Goal: Information Seeking & Learning: Learn about a topic

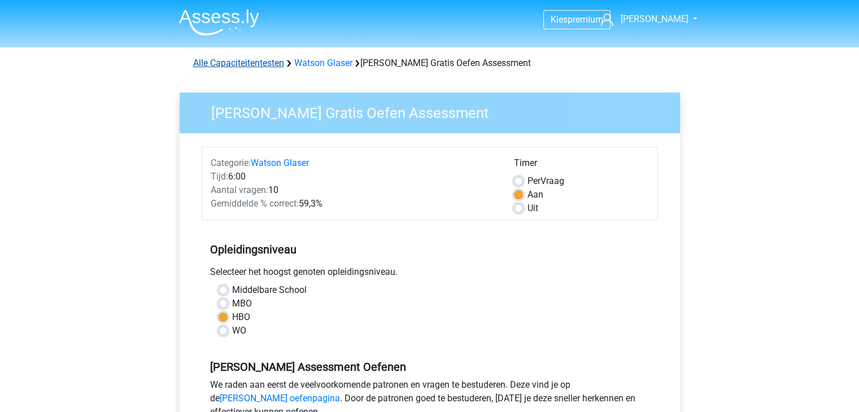
click at [250, 62] on link "Alle Capaciteitentesten" at bounding box center [238, 63] width 91 height 11
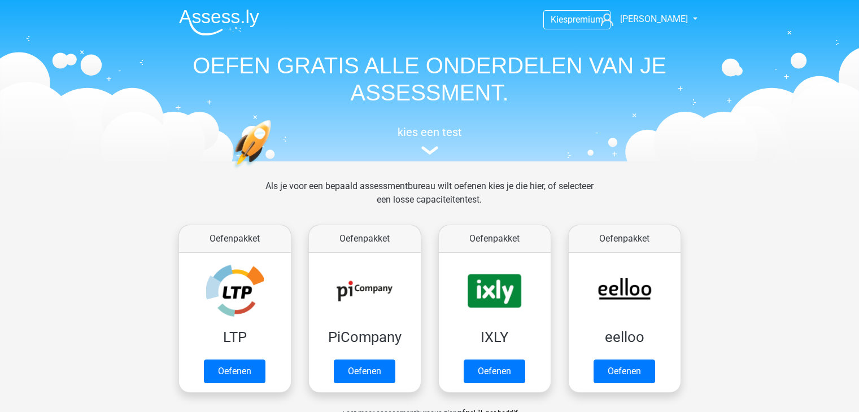
scroll to position [479, 0]
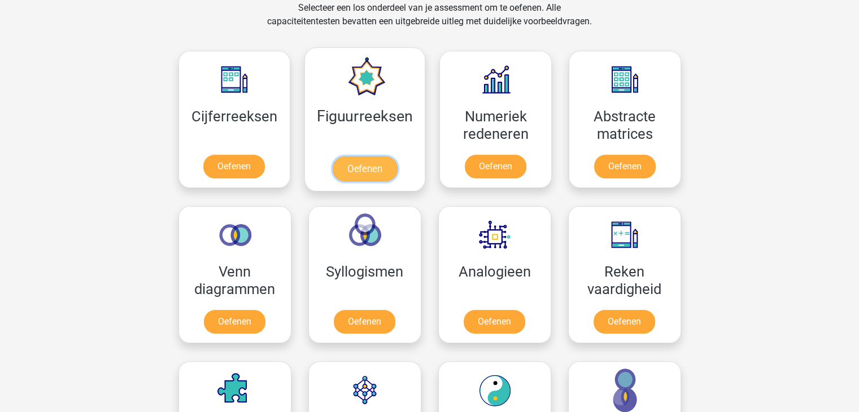
click at [344, 163] on link "Oefenen" at bounding box center [365, 168] width 64 height 25
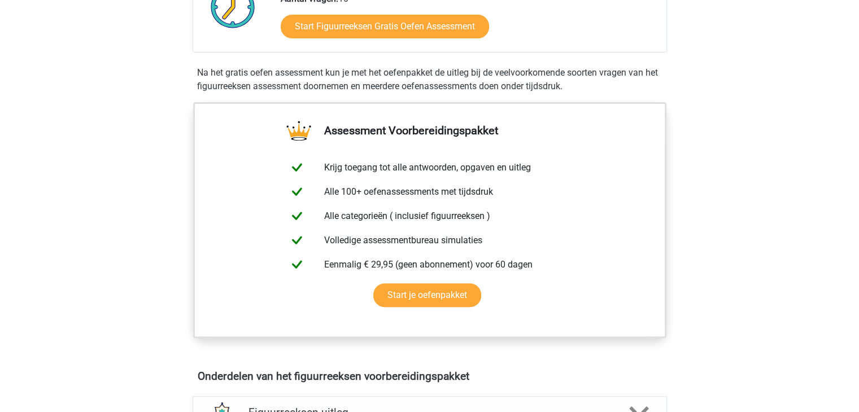
scroll to position [169, 0]
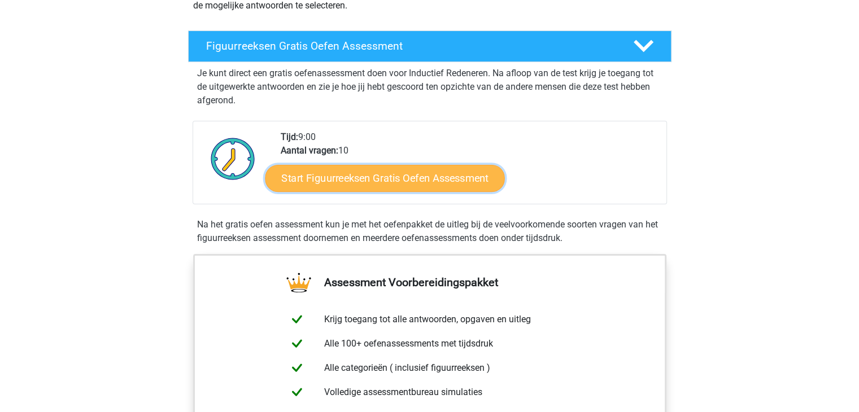
click at [344, 177] on link "Start Figuurreeksen Gratis Oefen Assessment" at bounding box center [384, 177] width 239 height 27
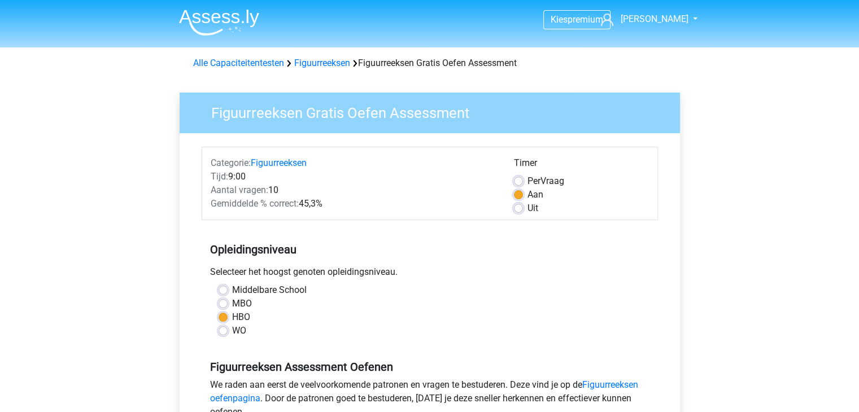
click at [527, 206] on label "Uit" at bounding box center [532, 209] width 11 height 14
click at [520, 206] on input "Uit" at bounding box center [518, 207] width 9 height 11
radio input "true"
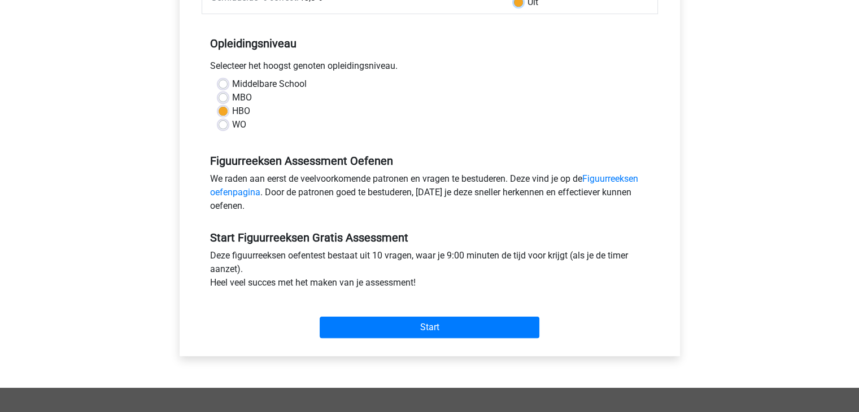
scroll to position [226, 0]
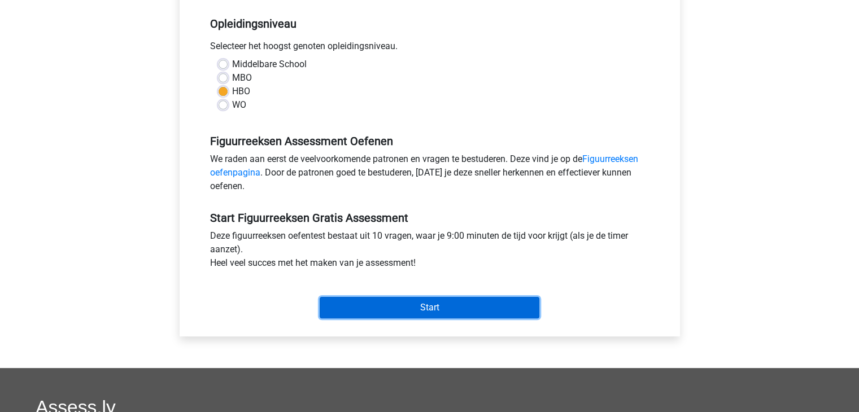
click at [410, 301] on input "Start" at bounding box center [430, 307] width 220 height 21
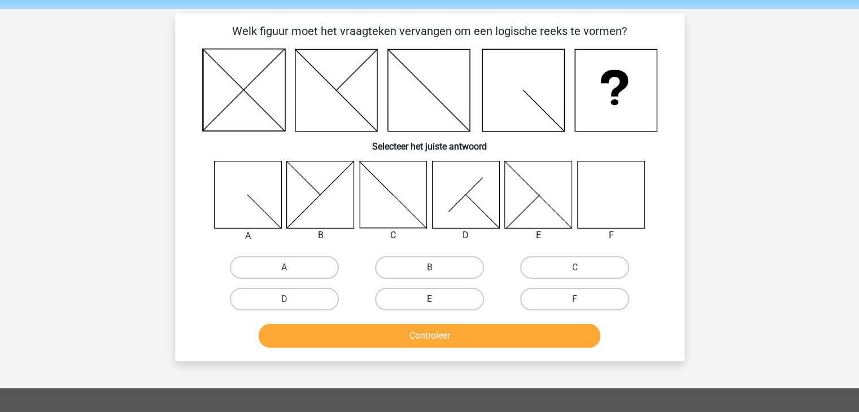
scroll to position [56, 0]
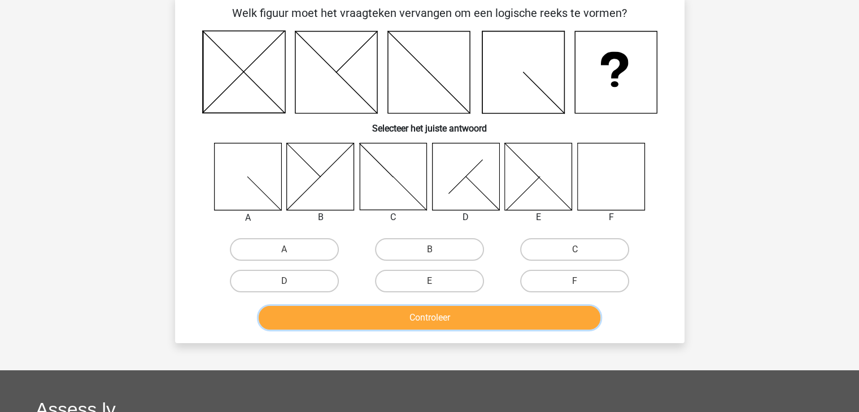
click at [416, 313] on button "Controleer" at bounding box center [430, 318] width 342 height 24
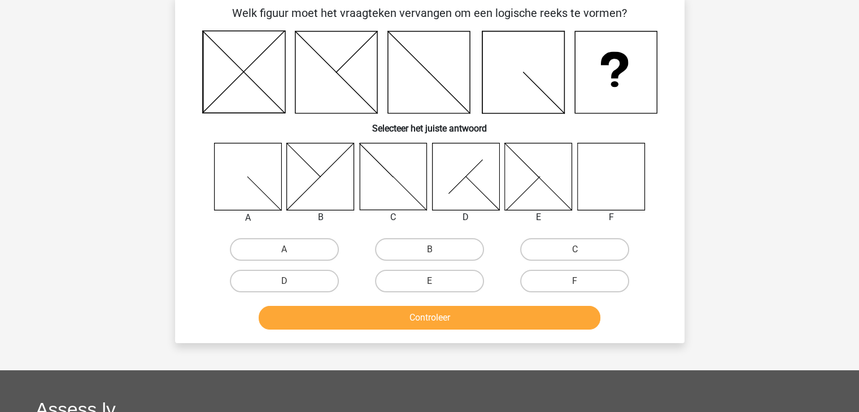
click at [576, 281] on input "F" at bounding box center [578, 284] width 7 height 7
radio input "true"
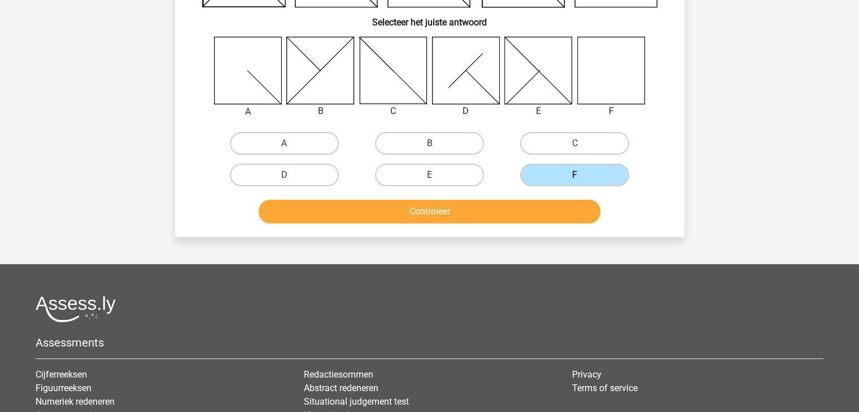
scroll to position [169, 0]
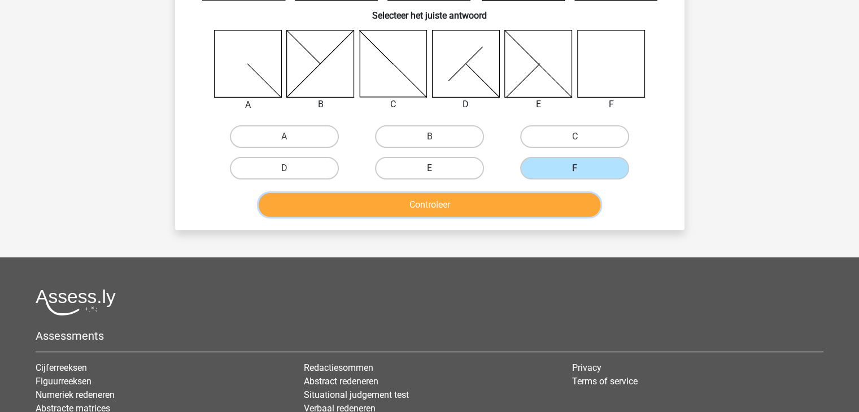
click at [442, 202] on button "Controleer" at bounding box center [430, 205] width 342 height 24
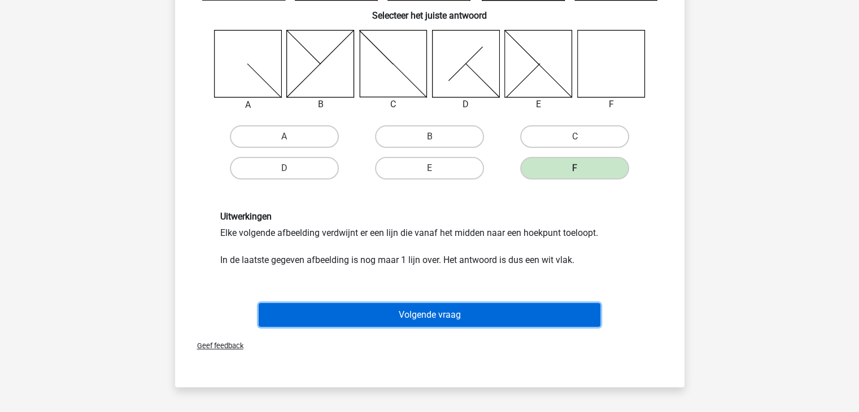
click at [447, 311] on button "Volgende vraag" at bounding box center [430, 315] width 342 height 24
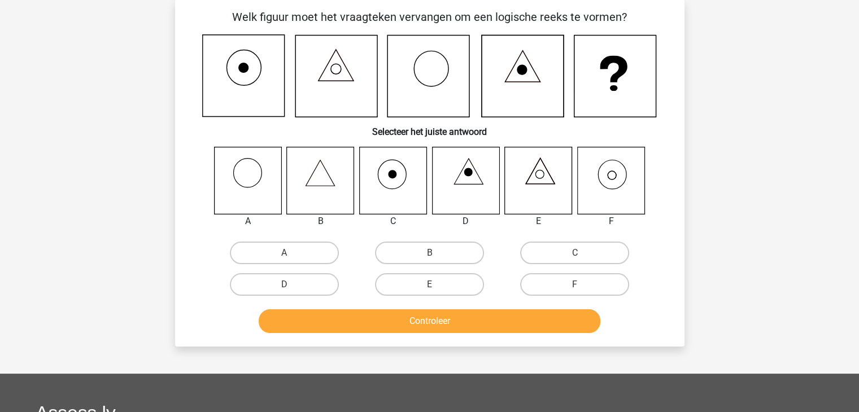
scroll to position [52, 0]
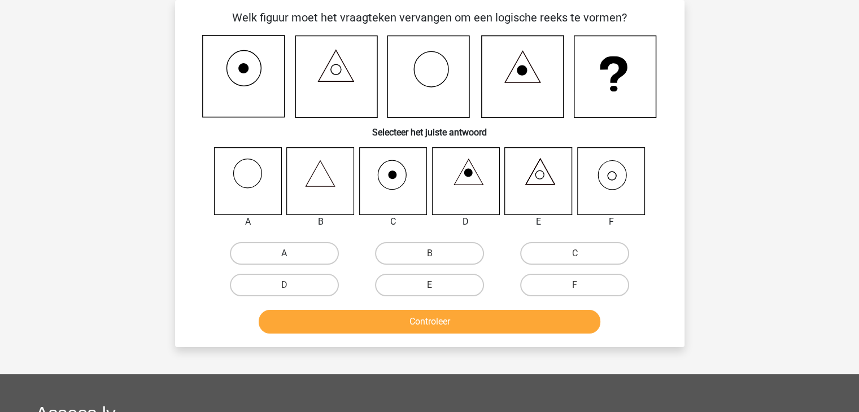
click at [276, 254] on label "A" at bounding box center [284, 253] width 109 height 23
click at [284, 254] on input "A" at bounding box center [287, 257] width 7 height 7
radio input "true"
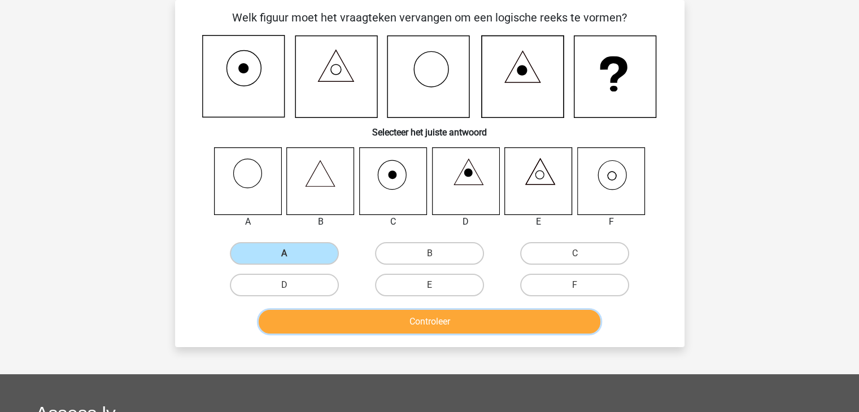
click at [416, 317] on button "Controleer" at bounding box center [430, 322] width 342 height 24
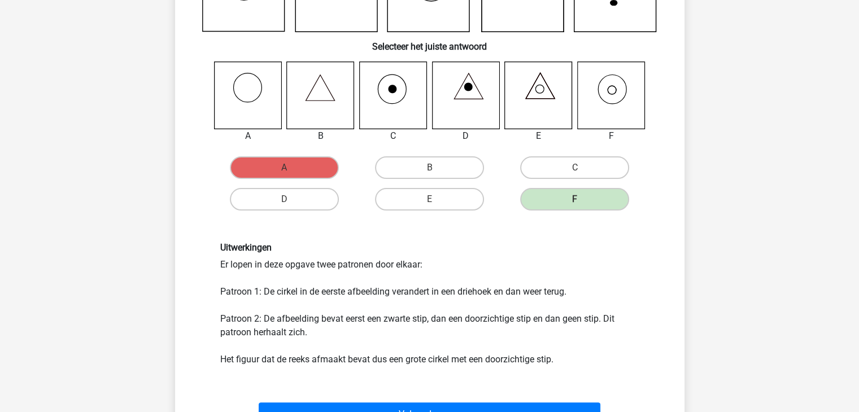
scroll to position [165, 0]
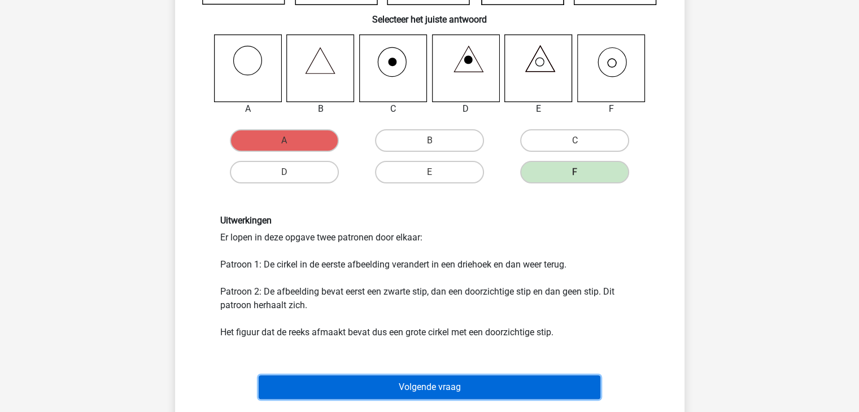
click at [440, 380] on button "Volgende vraag" at bounding box center [430, 388] width 342 height 24
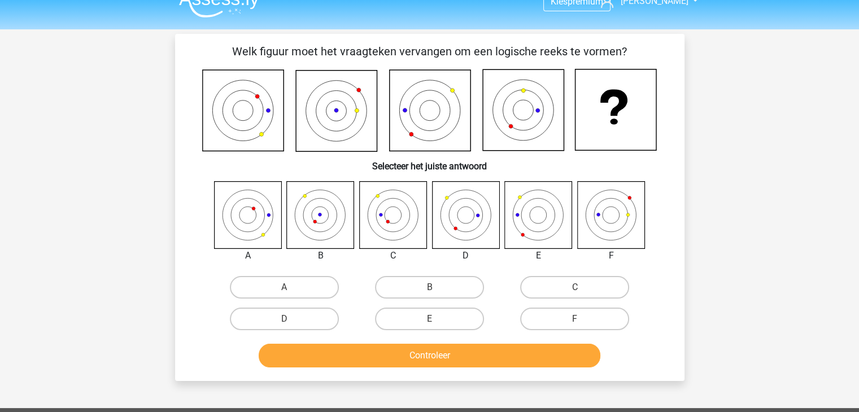
scroll to position [0, 0]
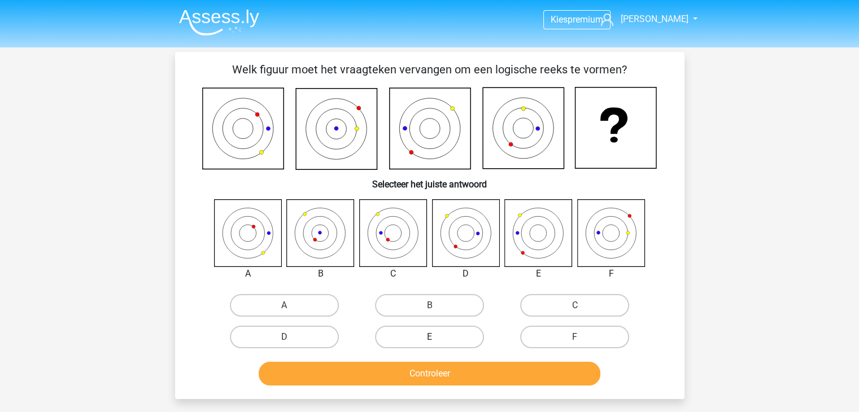
click at [443, 333] on label "E" at bounding box center [429, 337] width 109 height 23
click at [436, 337] on input "E" at bounding box center [432, 340] width 7 height 7
radio input "true"
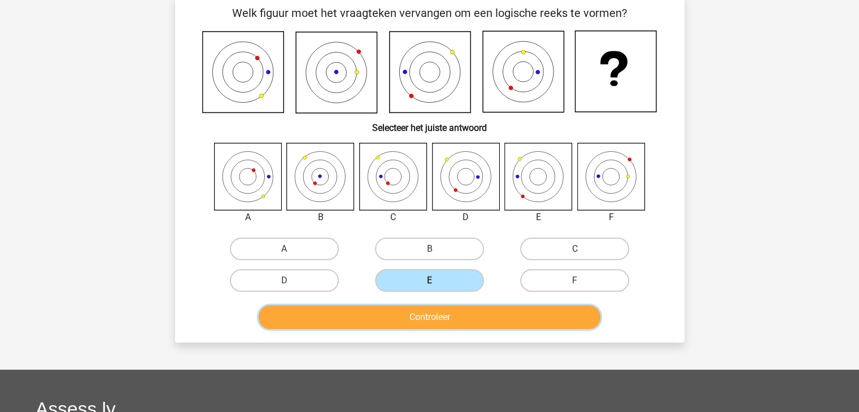
click at [438, 314] on button "Controleer" at bounding box center [430, 317] width 342 height 24
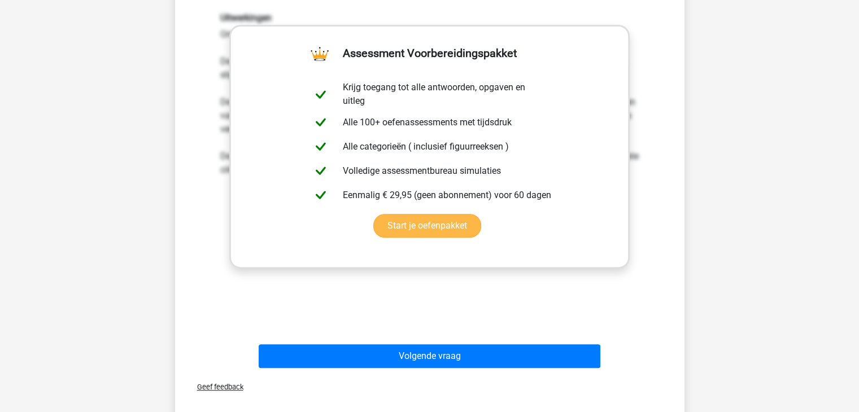
scroll to position [452, 0]
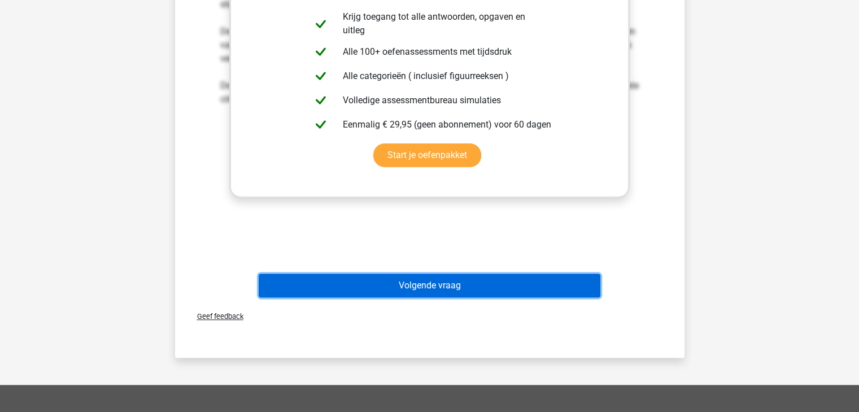
click at [417, 280] on button "Volgende vraag" at bounding box center [430, 286] width 342 height 24
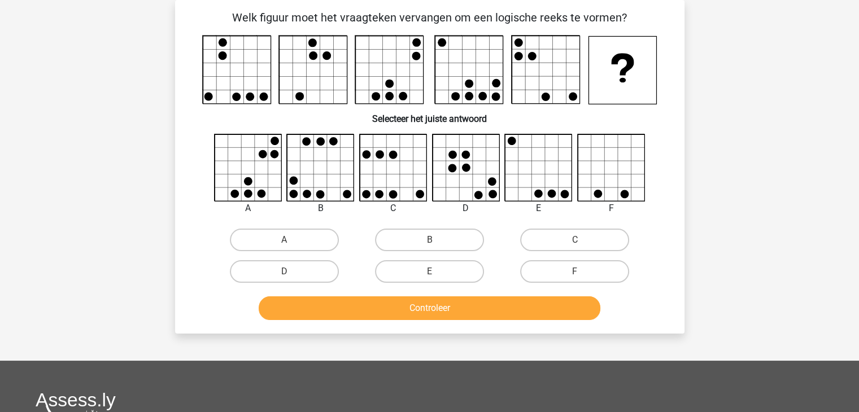
scroll to position [0, 0]
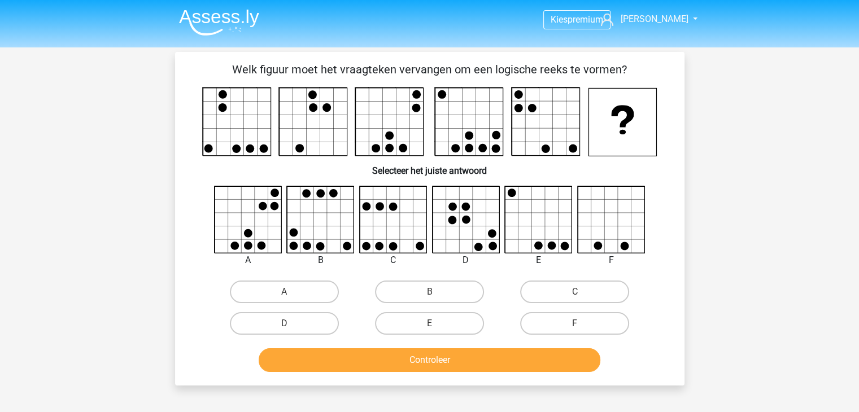
click at [416, 223] on icon at bounding box center [393, 219] width 67 height 67
click at [530, 291] on label "C" at bounding box center [574, 292] width 109 height 23
click at [575, 292] on input "C" at bounding box center [578, 295] width 7 height 7
radio input "true"
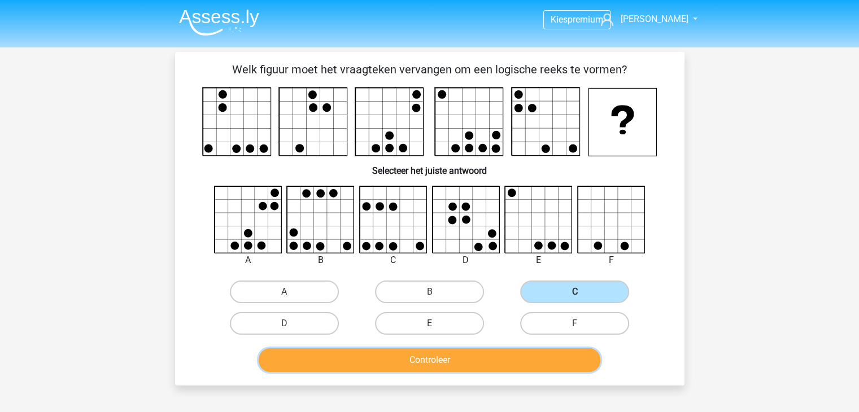
click at [441, 351] on button "Controleer" at bounding box center [430, 360] width 342 height 24
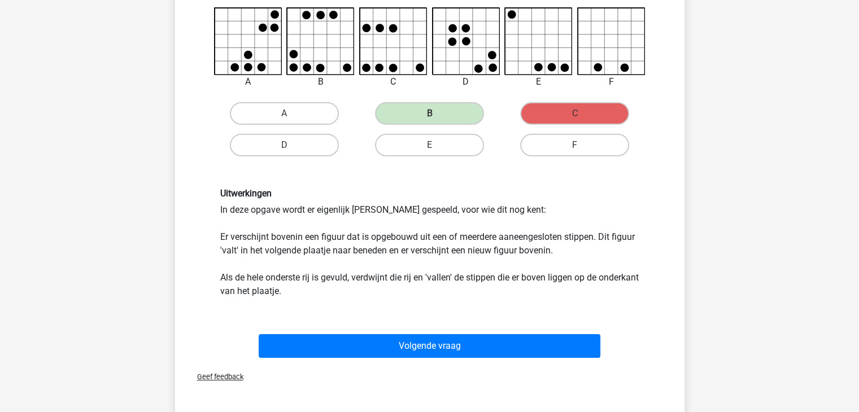
scroll to position [192, 0]
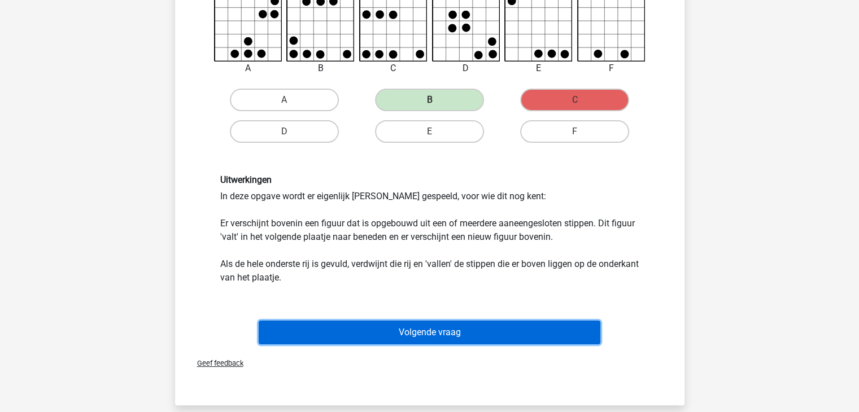
click at [446, 330] on button "Volgende vraag" at bounding box center [430, 333] width 342 height 24
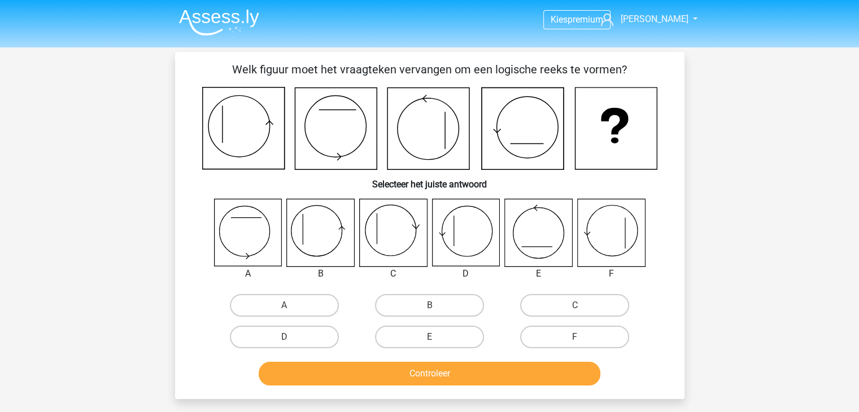
scroll to position [56, 0]
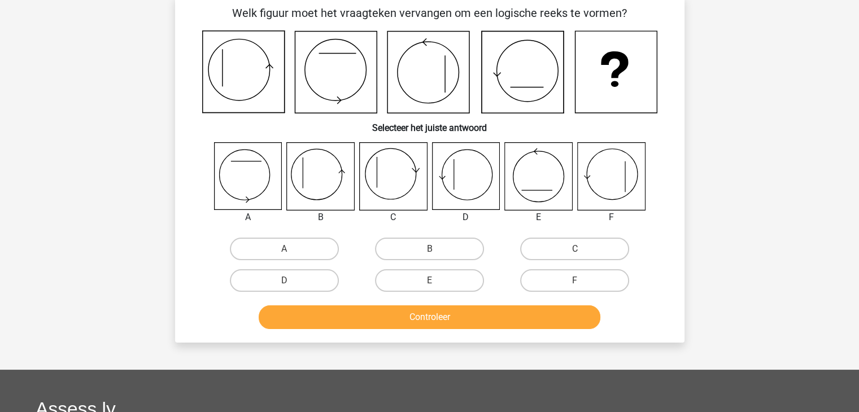
click at [391, 190] on icon at bounding box center [392, 176] width 67 height 67
click at [545, 243] on label "C" at bounding box center [574, 249] width 109 height 23
click at [575, 249] on input "C" at bounding box center [578, 252] width 7 height 7
radio input "true"
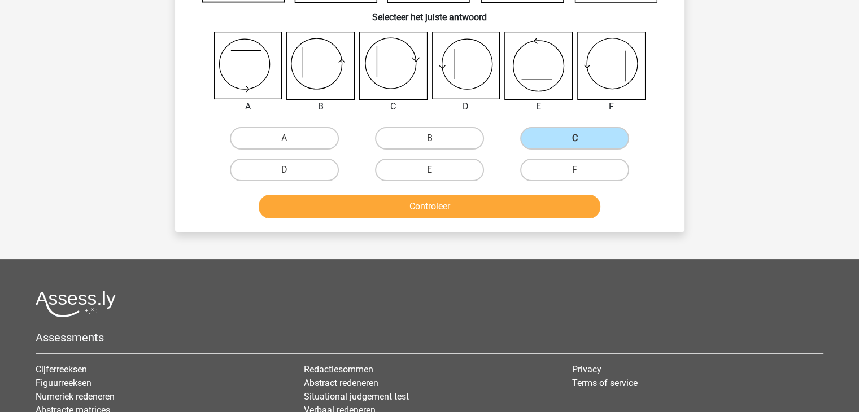
scroll to position [169, 0]
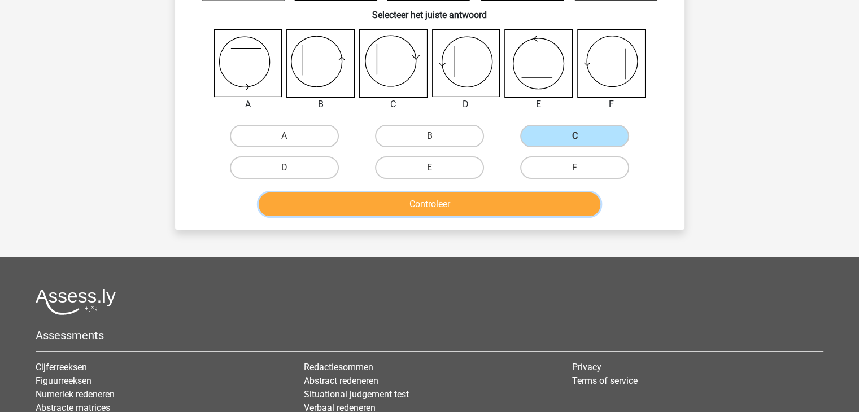
click at [432, 202] on button "Controleer" at bounding box center [430, 205] width 342 height 24
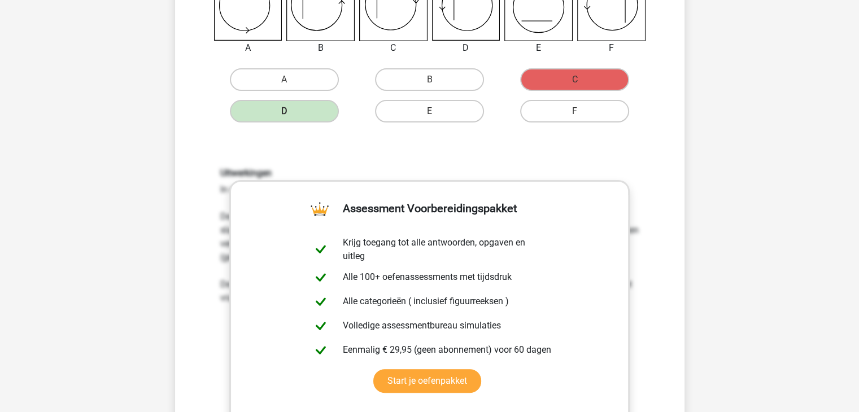
scroll to position [339, 0]
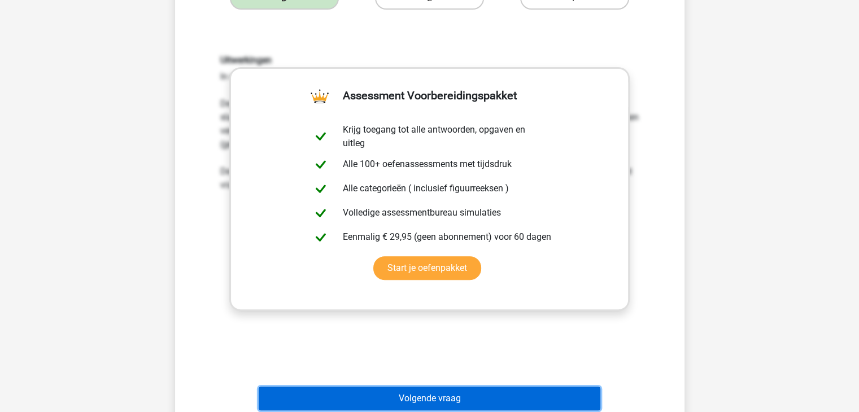
click at [432, 398] on button "Volgende vraag" at bounding box center [430, 399] width 342 height 24
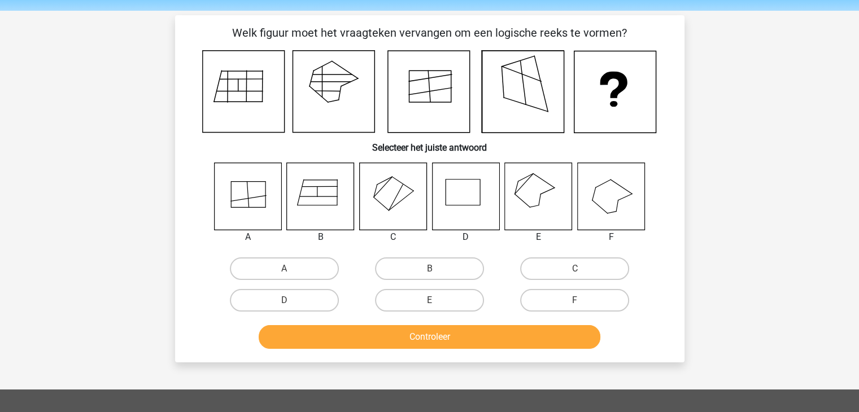
scroll to position [56, 0]
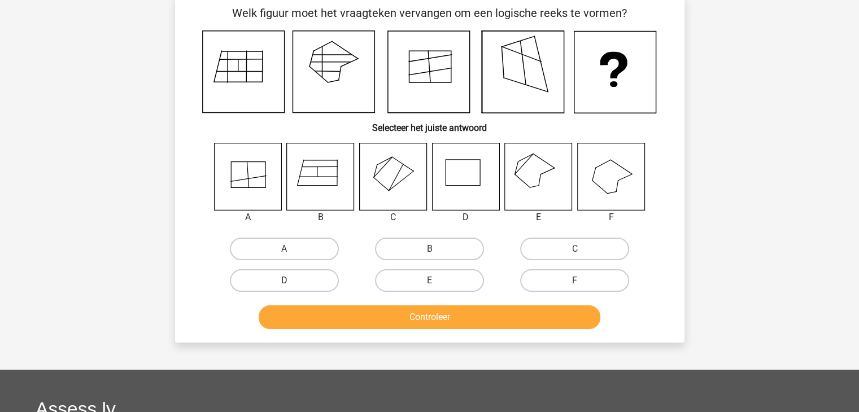
click at [296, 274] on label "D" at bounding box center [284, 280] width 109 height 23
click at [291, 281] on input "D" at bounding box center [287, 284] width 7 height 7
radio input "true"
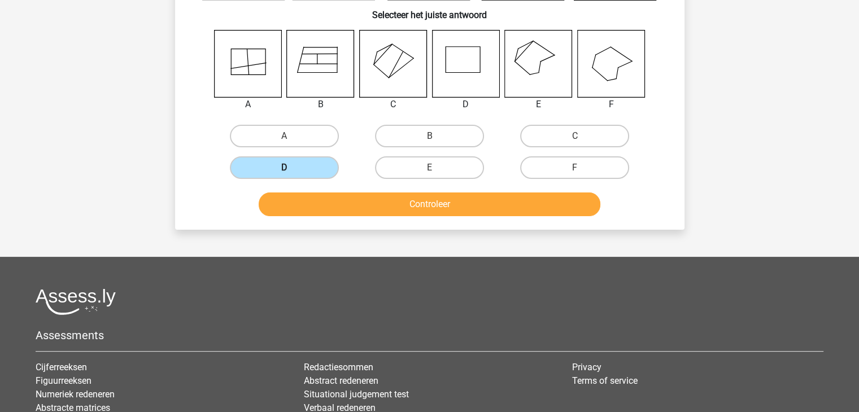
scroll to position [0, 0]
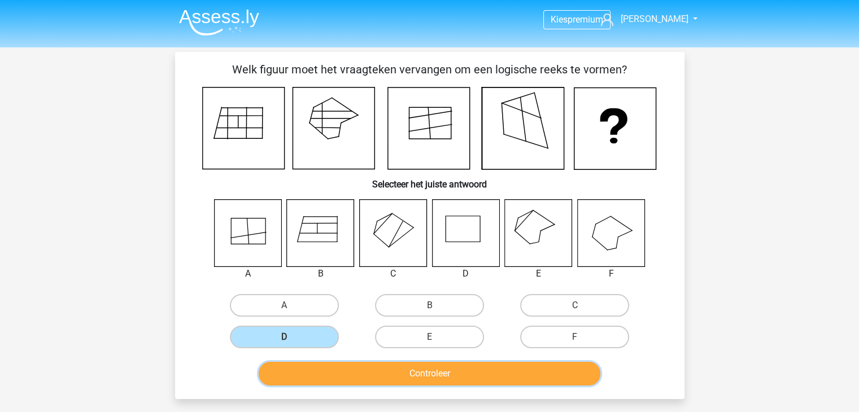
click at [441, 365] on button "Controleer" at bounding box center [430, 374] width 342 height 24
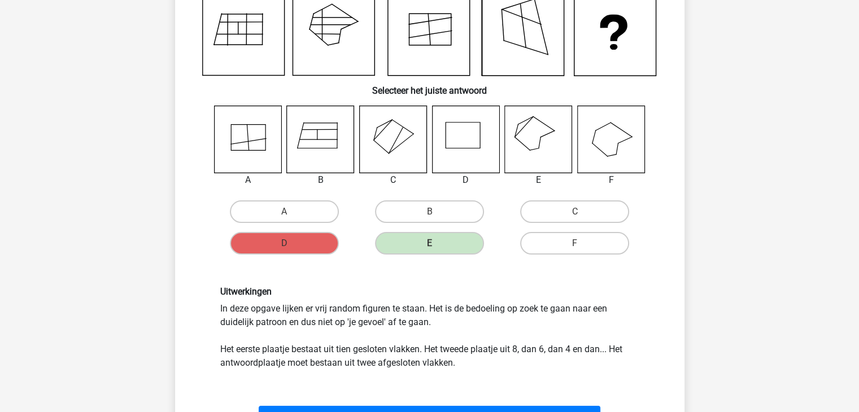
scroll to position [113, 0]
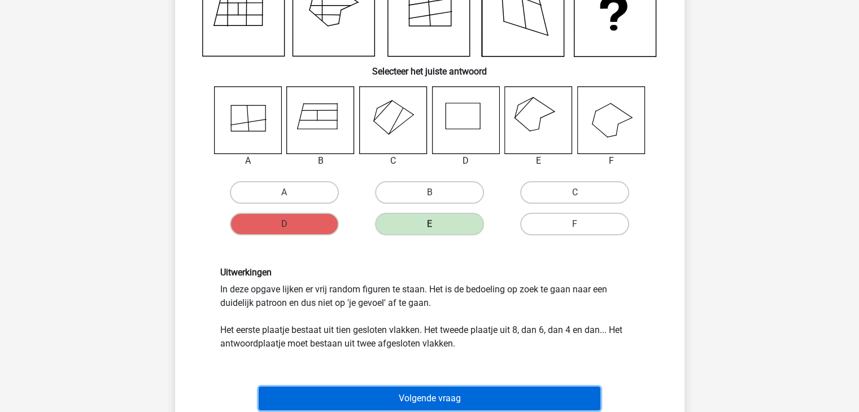
click at [479, 391] on button "Volgende vraag" at bounding box center [430, 399] width 342 height 24
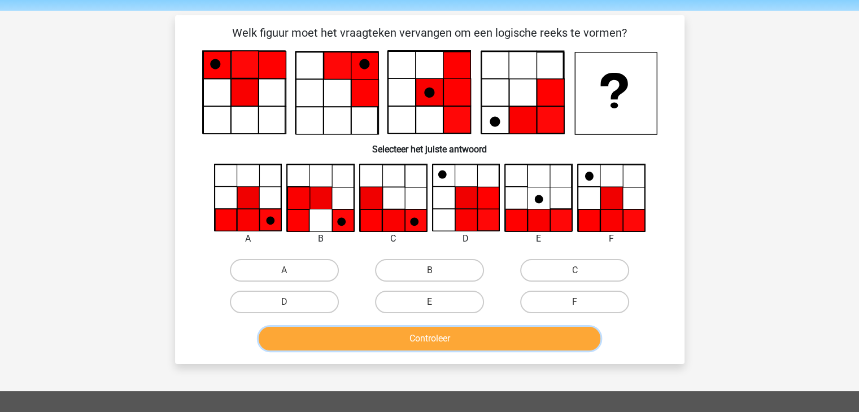
scroll to position [56, 0]
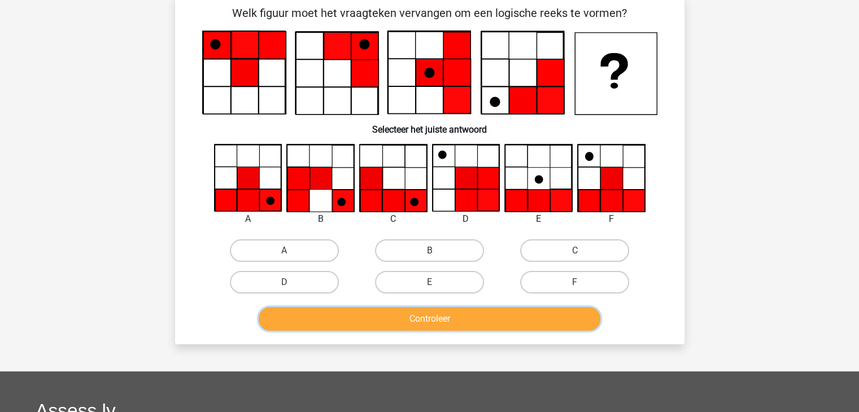
click at [442, 315] on button "Controleer" at bounding box center [430, 319] width 342 height 24
click at [567, 247] on label "C" at bounding box center [574, 250] width 109 height 23
click at [575, 251] on input "C" at bounding box center [578, 254] width 7 height 7
radio input "true"
click at [434, 317] on button "Controleer" at bounding box center [430, 319] width 342 height 24
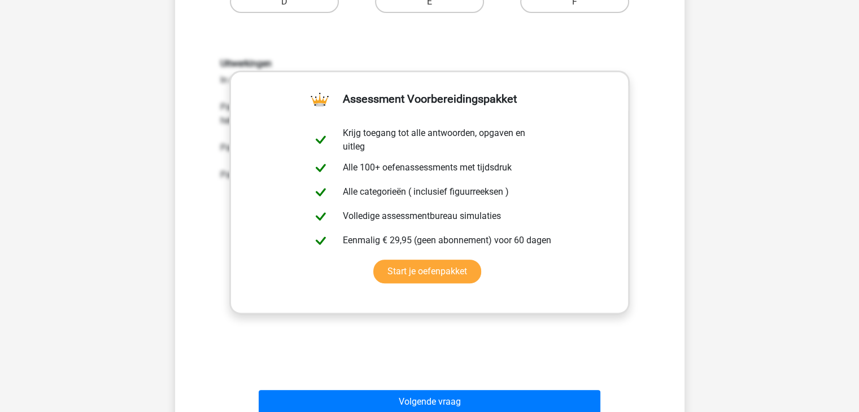
scroll to position [339, 0]
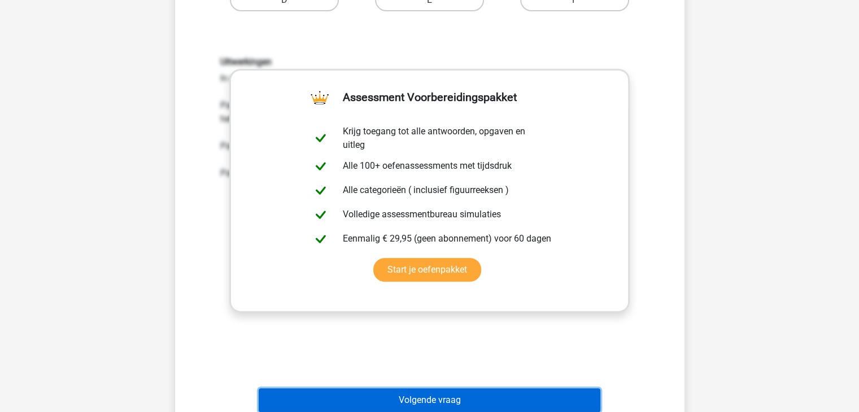
click at [433, 392] on button "Volgende vraag" at bounding box center [430, 400] width 342 height 24
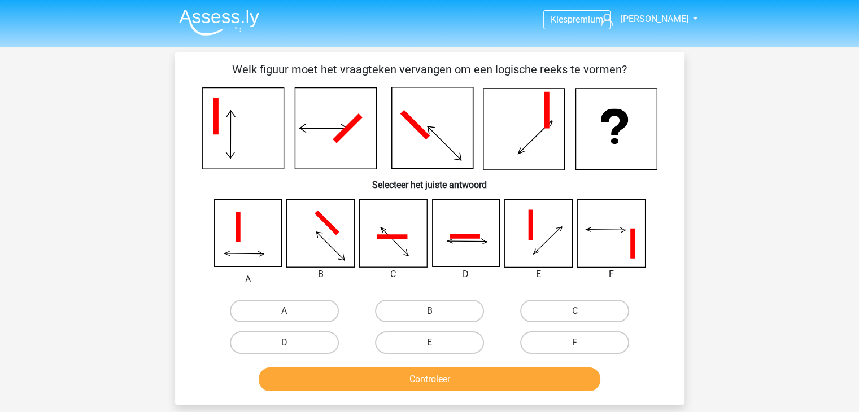
scroll to position [0, 0]
click at [338, 239] on icon at bounding box center [320, 233] width 67 height 67
click at [418, 311] on label "B" at bounding box center [429, 311] width 109 height 23
click at [429, 311] on input "B" at bounding box center [432, 314] width 7 height 7
radio input "true"
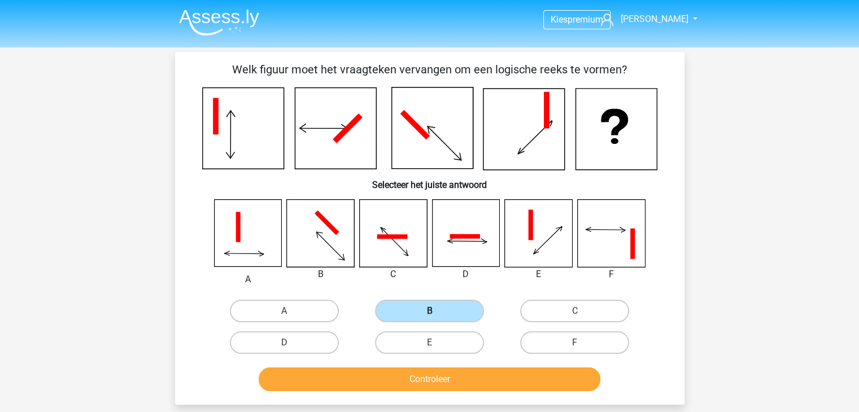
scroll to position [56, 0]
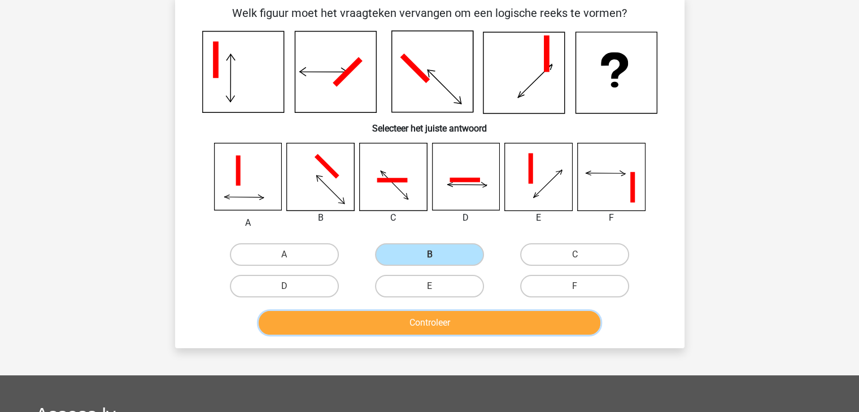
click at [418, 316] on button "Controleer" at bounding box center [430, 323] width 342 height 24
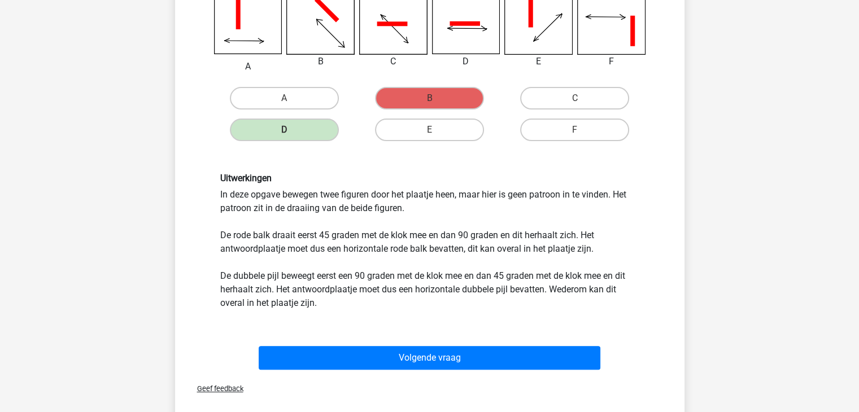
scroll to position [282, 0]
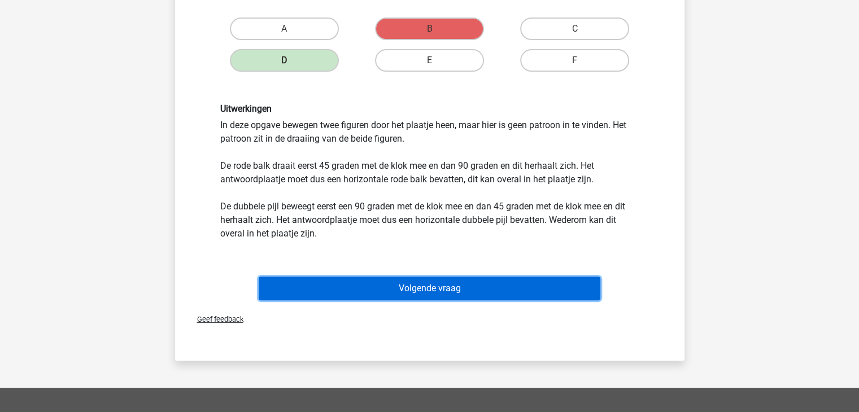
click at [442, 286] on button "Volgende vraag" at bounding box center [430, 289] width 342 height 24
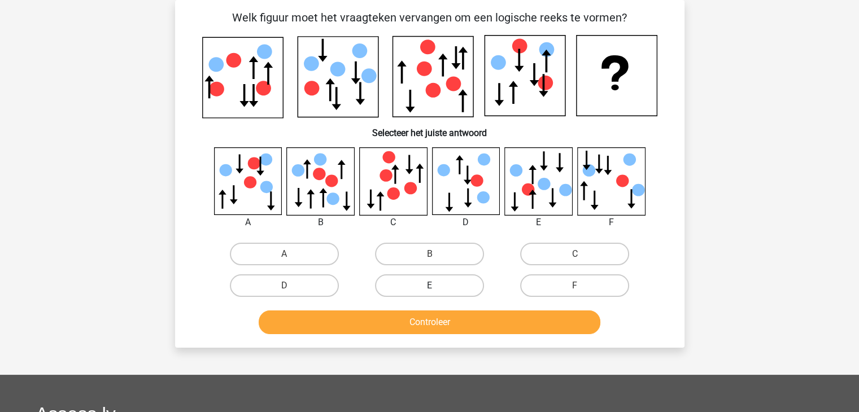
scroll to position [52, 0]
click at [549, 250] on label "C" at bounding box center [574, 254] width 109 height 23
click at [575, 254] on input "C" at bounding box center [578, 257] width 7 height 7
radio input "true"
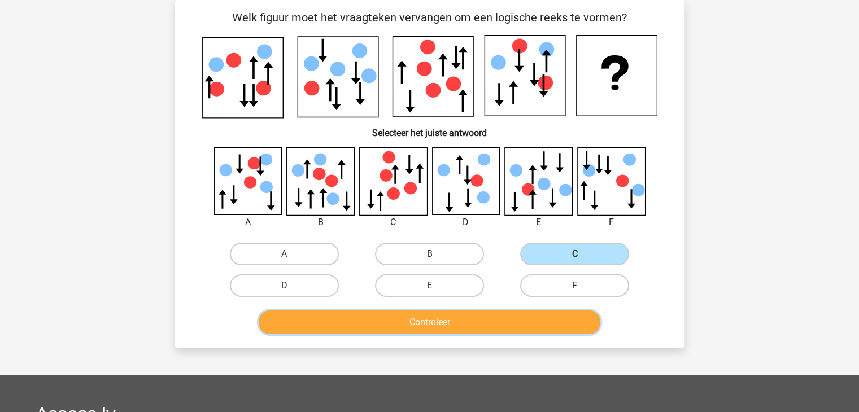
click at [433, 316] on button "Controleer" at bounding box center [430, 323] width 342 height 24
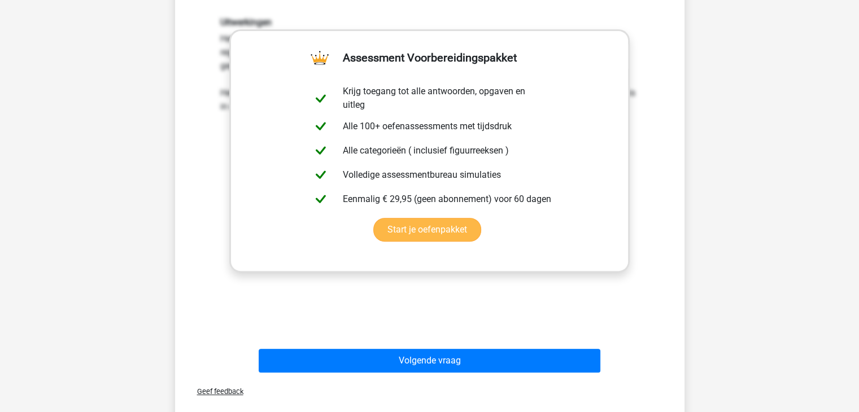
scroll to position [391, 0]
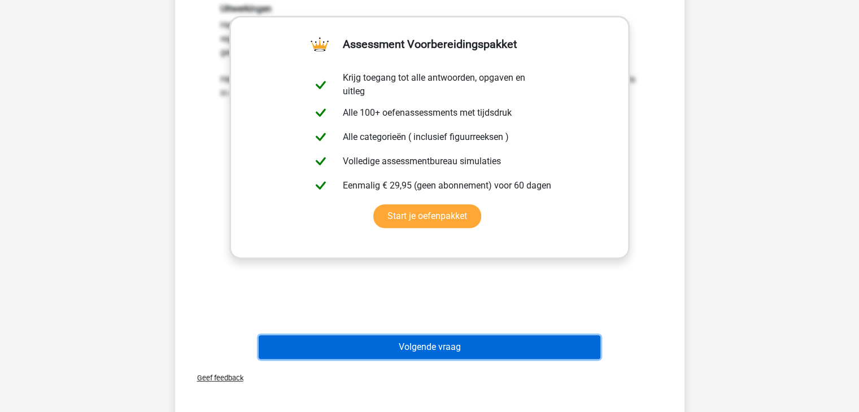
click at [431, 348] on button "Volgende vraag" at bounding box center [430, 347] width 342 height 24
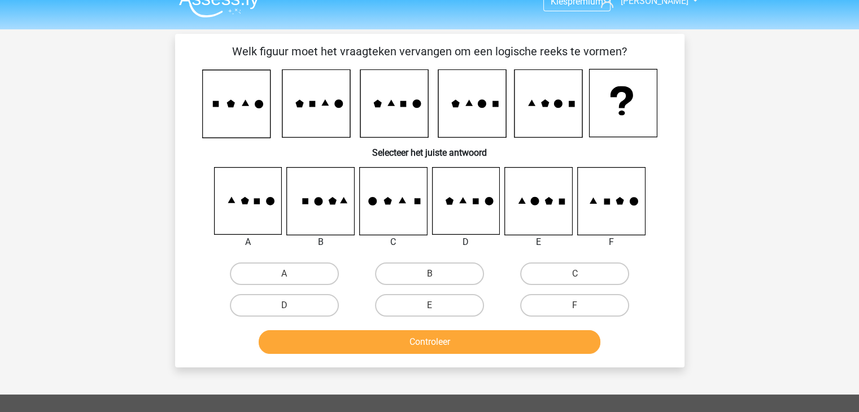
scroll to position [0, 0]
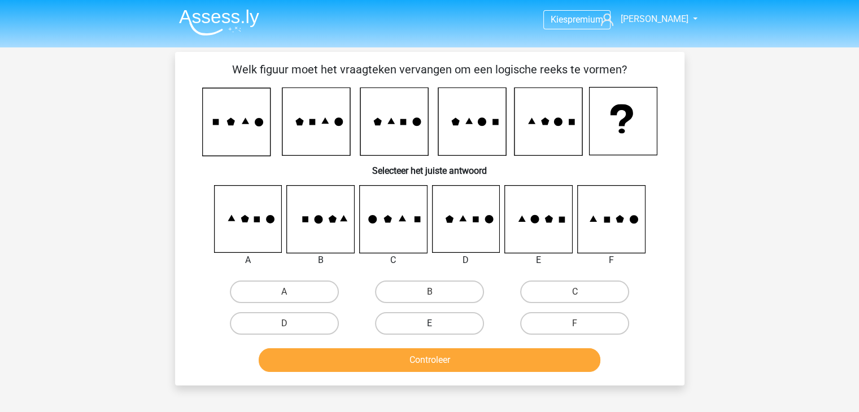
click at [456, 321] on label "E" at bounding box center [429, 323] width 109 height 23
click at [436, 324] on input "E" at bounding box center [432, 327] width 7 height 7
radio input "true"
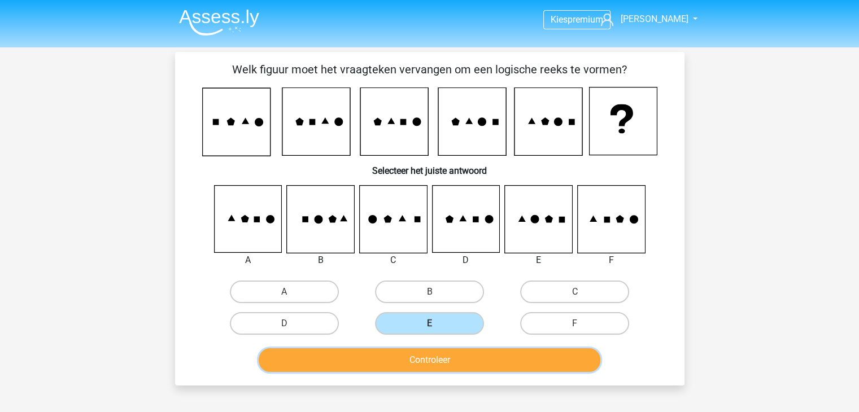
click at [447, 357] on button "Controleer" at bounding box center [430, 360] width 342 height 24
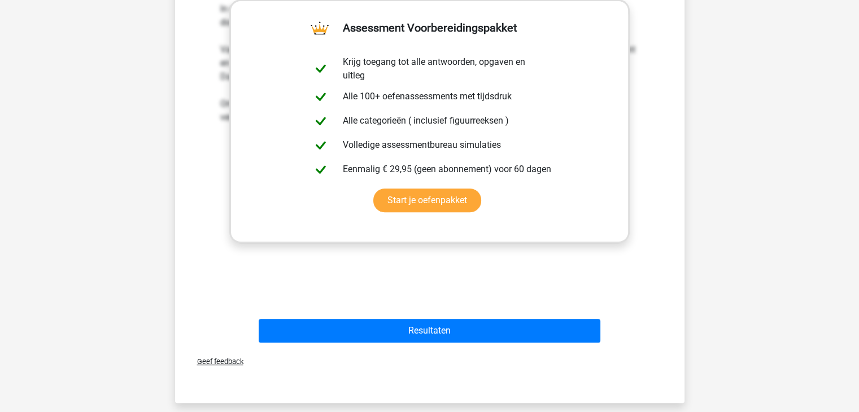
scroll to position [395, 0]
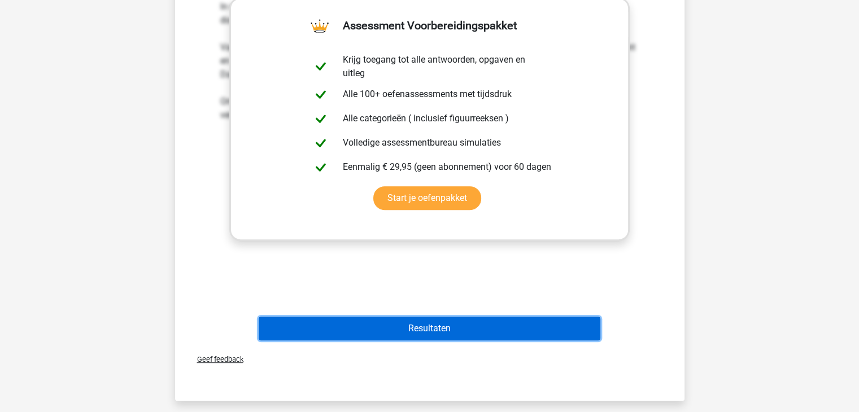
click at [435, 322] on button "Resultaten" at bounding box center [430, 329] width 342 height 24
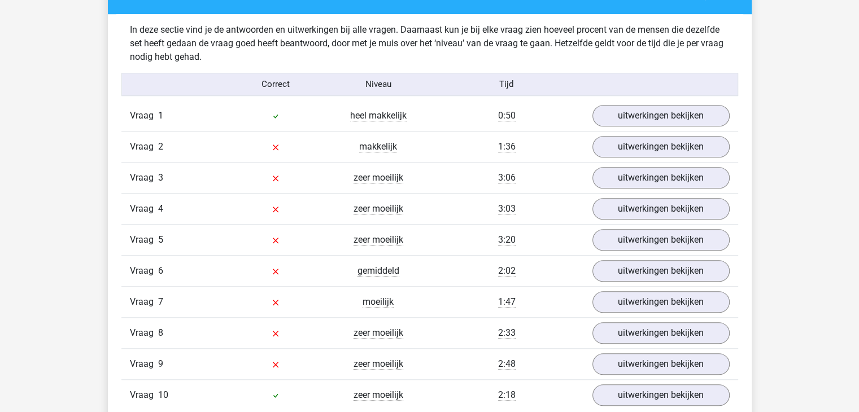
scroll to position [903, 0]
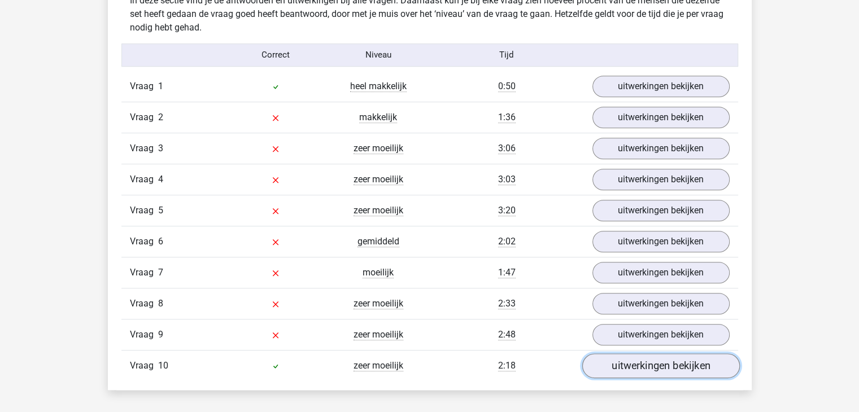
click at [653, 364] on link "uitwerkingen bekijken" at bounding box center [661, 365] width 158 height 25
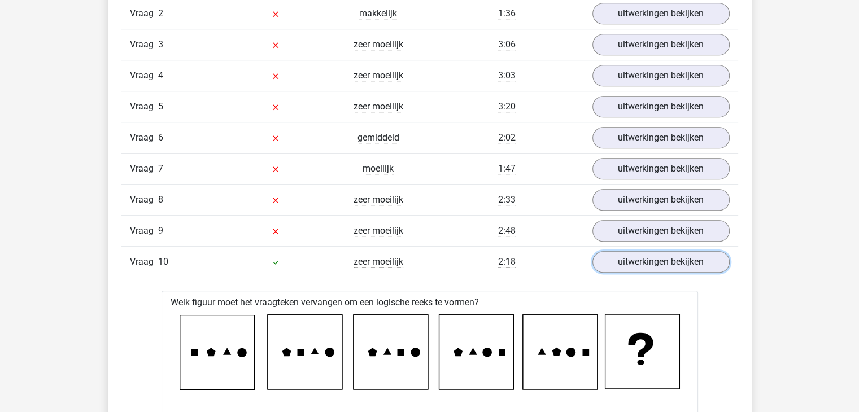
scroll to position [960, 0]
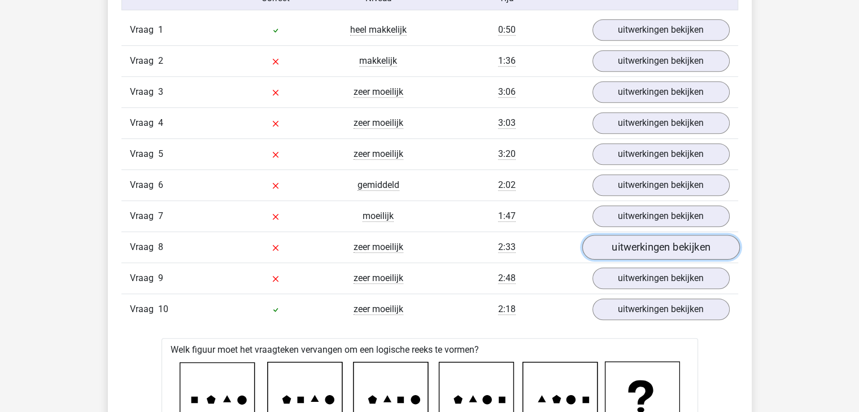
click at [612, 247] on link "uitwerkingen bekijken" at bounding box center [661, 247] width 158 height 25
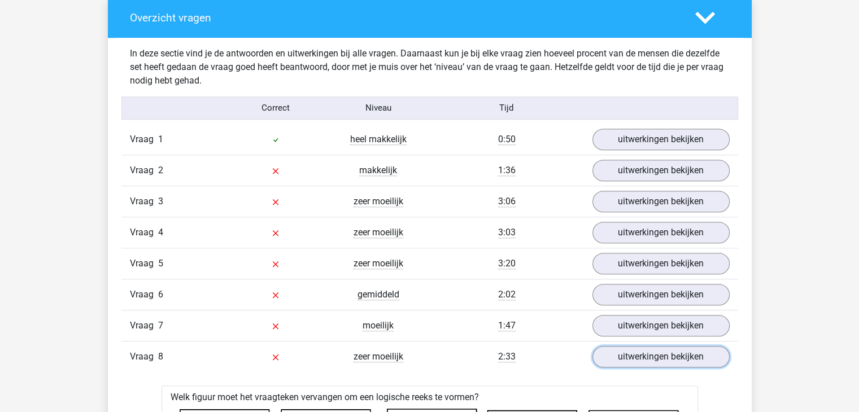
scroll to position [847, 0]
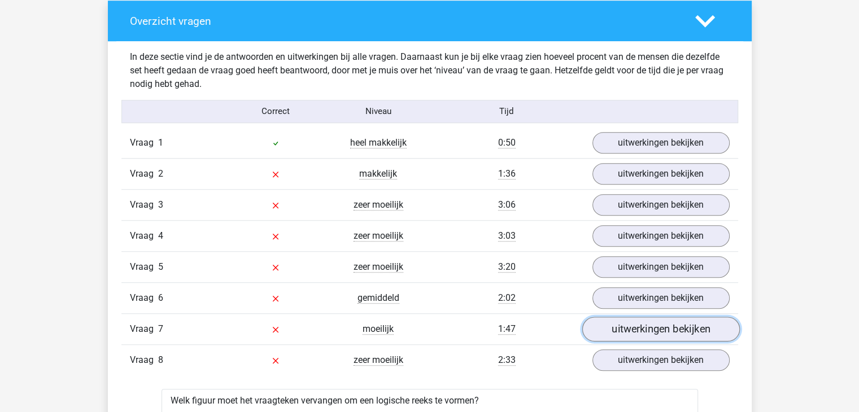
click at [605, 328] on link "uitwerkingen bekijken" at bounding box center [661, 329] width 158 height 25
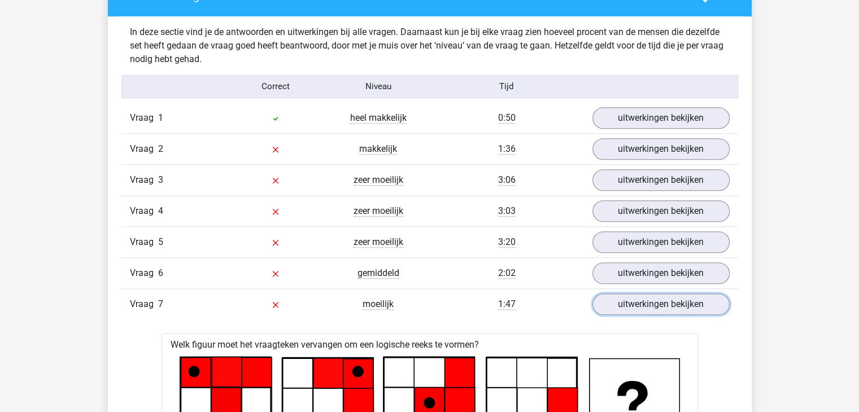
scroll to position [734, 0]
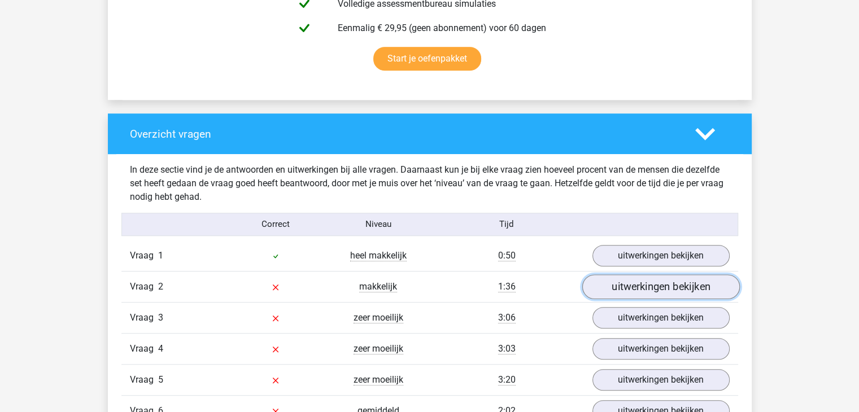
click at [615, 285] on link "uitwerkingen bekijken" at bounding box center [661, 286] width 158 height 25
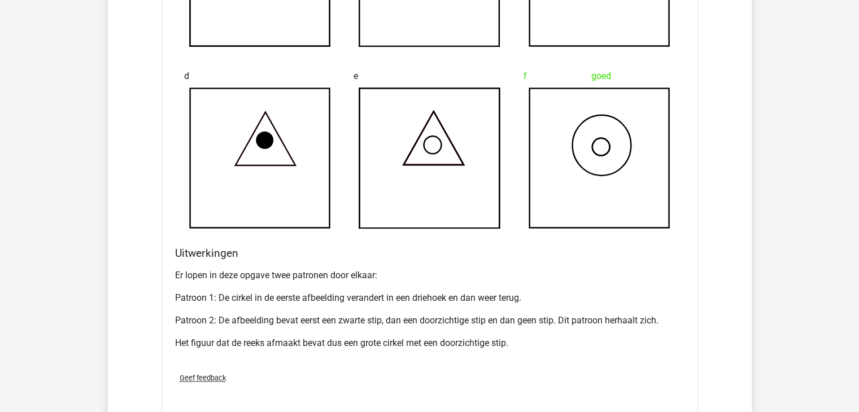
scroll to position [1468, 0]
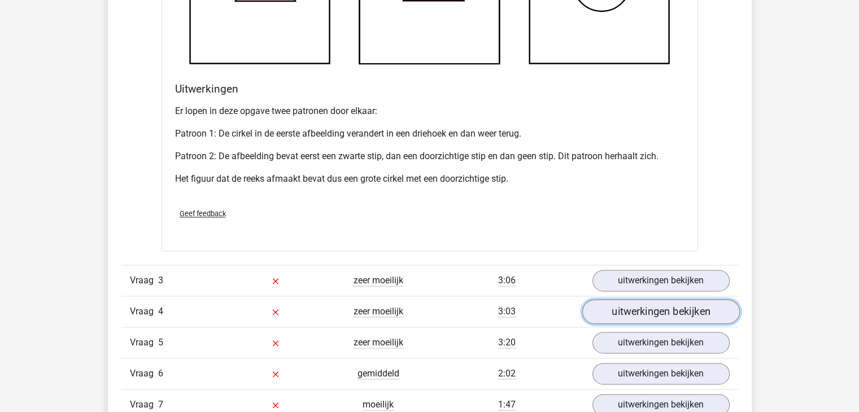
click at [632, 309] on link "uitwerkingen bekijken" at bounding box center [661, 311] width 158 height 25
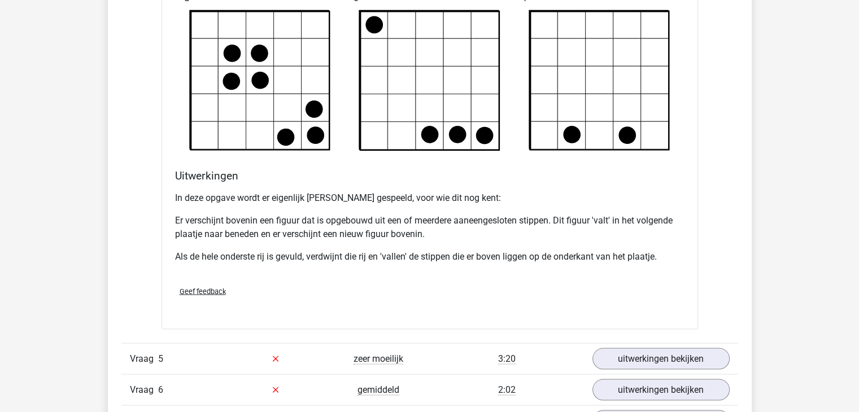
scroll to position [2146, 0]
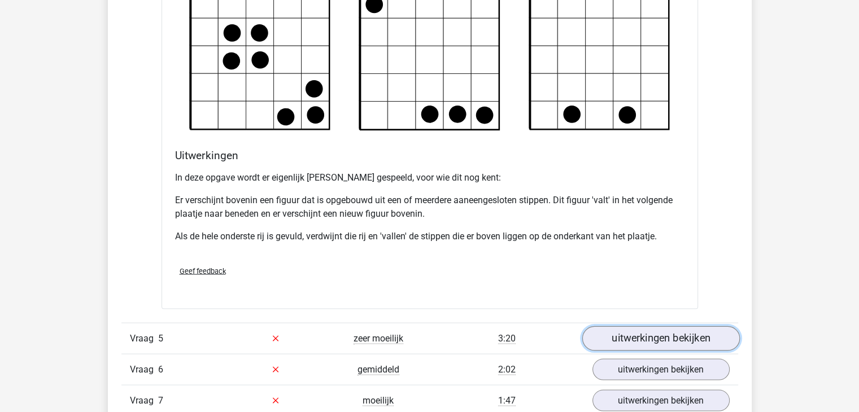
click at [628, 336] on link "uitwerkingen bekijken" at bounding box center [661, 338] width 158 height 25
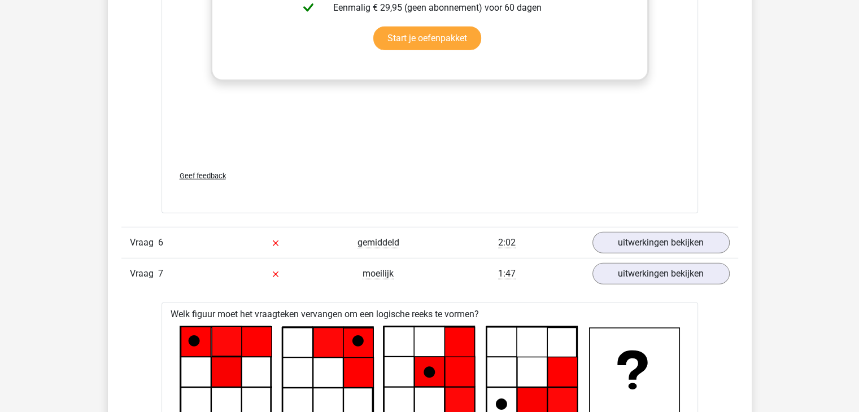
scroll to position [3332, 0]
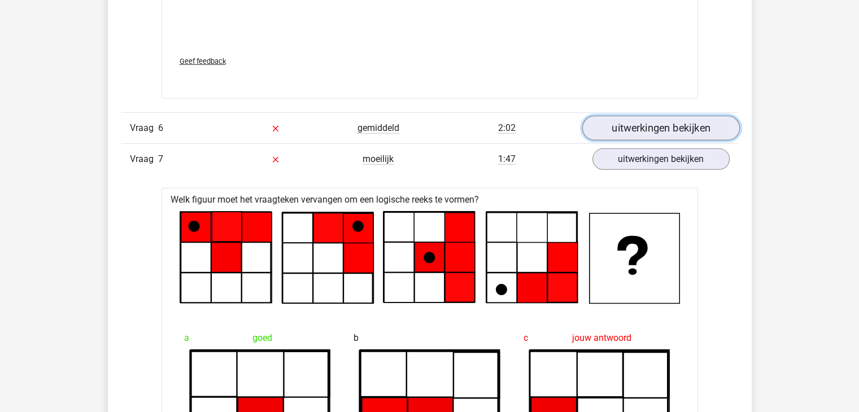
click at [647, 125] on link "uitwerkingen bekijken" at bounding box center [661, 128] width 158 height 25
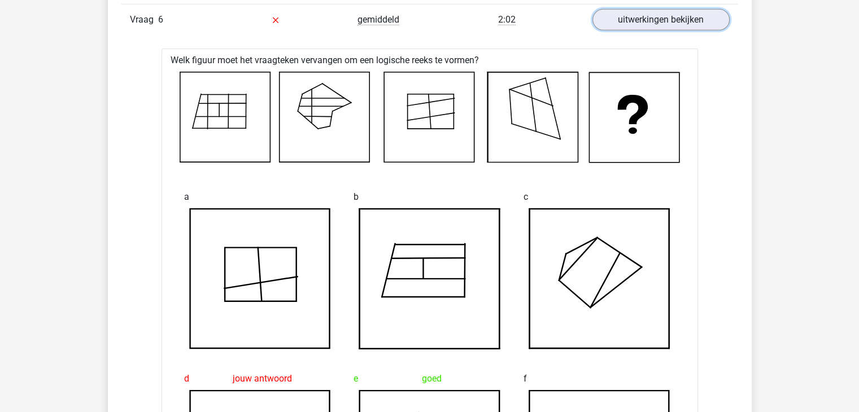
scroll to position [3388, 0]
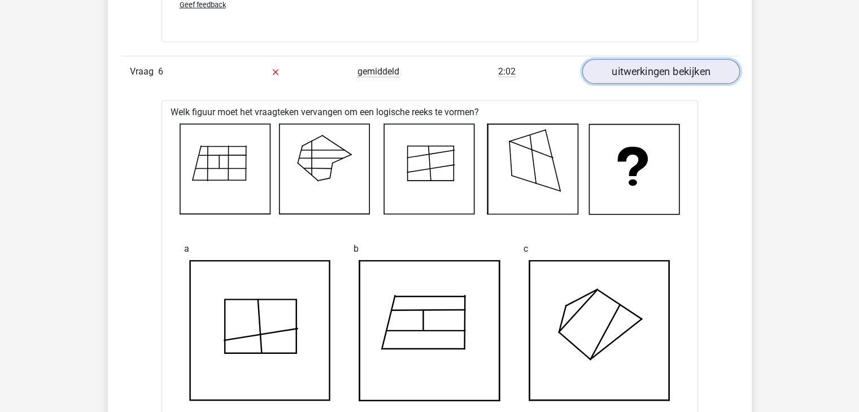
click at [634, 73] on link "uitwerkingen bekijken" at bounding box center [661, 72] width 158 height 25
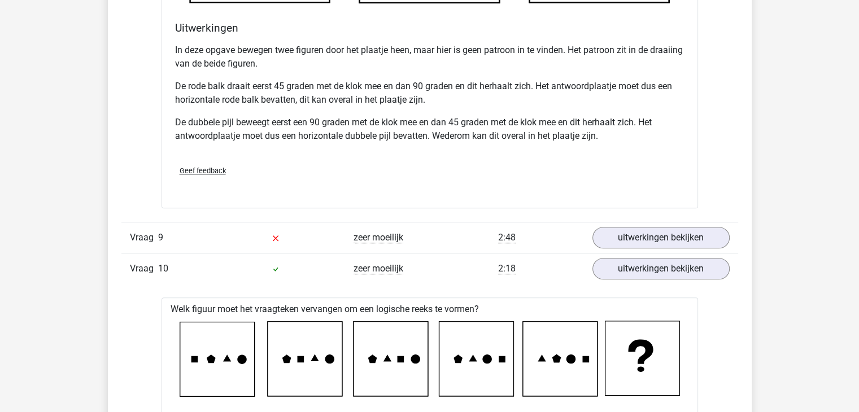
scroll to position [5082, 0]
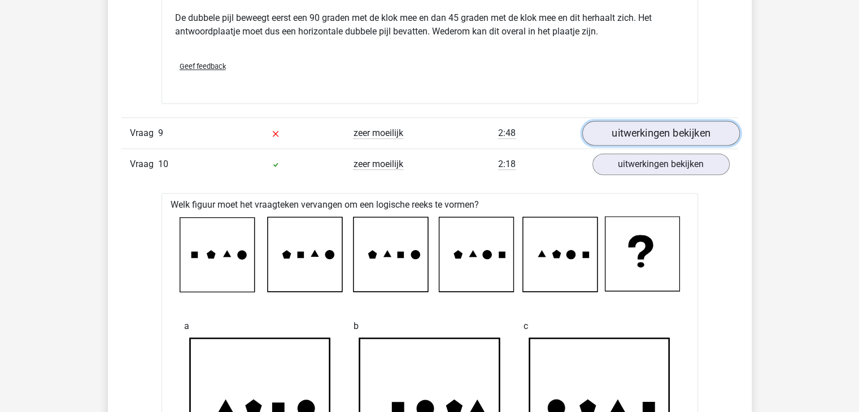
click at [652, 133] on link "uitwerkingen bekijken" at bounding box center [661, 133] width 158 height 25
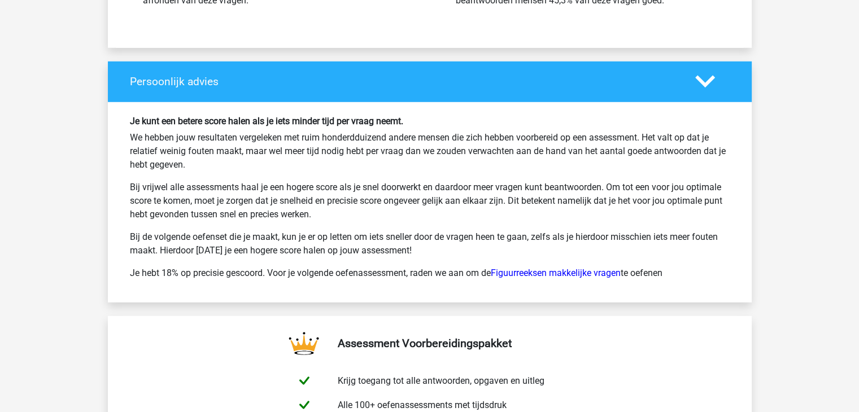
scroll to position [7510, 0]
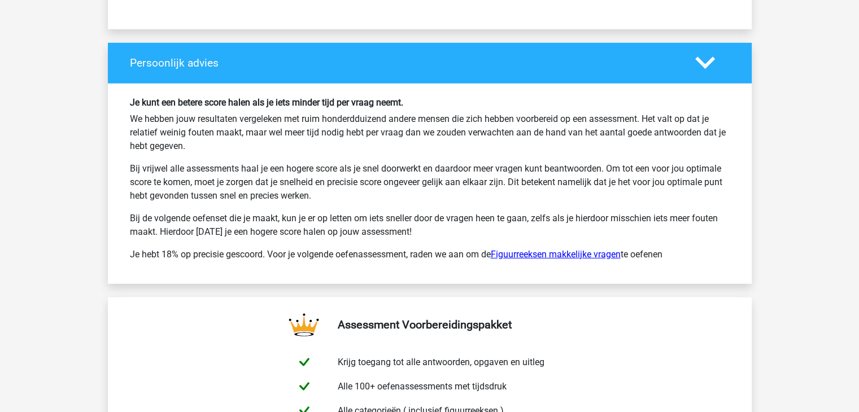
click at [523, 249] on link "Figuurreeksen makkelijke vragen" at bounding box center [556, 254] width 130 height 11
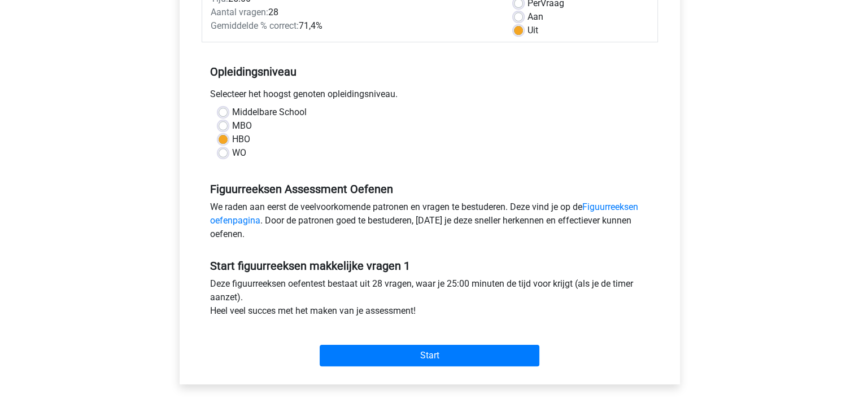
scroll to position [226, 0]
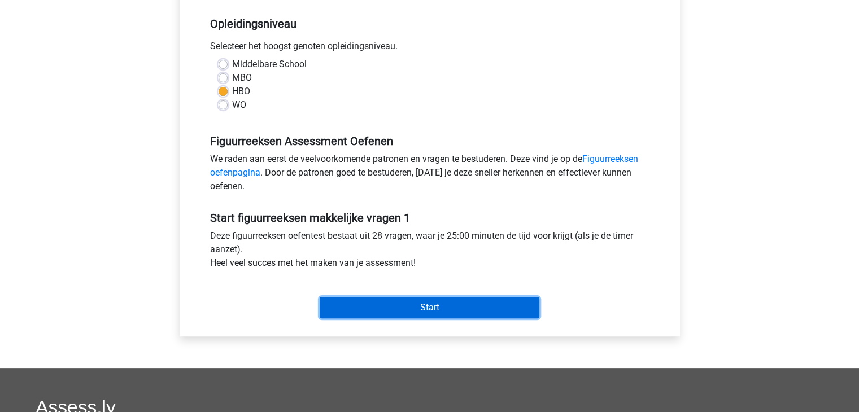
click at [417, 305] on input "Start" at bounding box center [430, 307] width 220 height 21
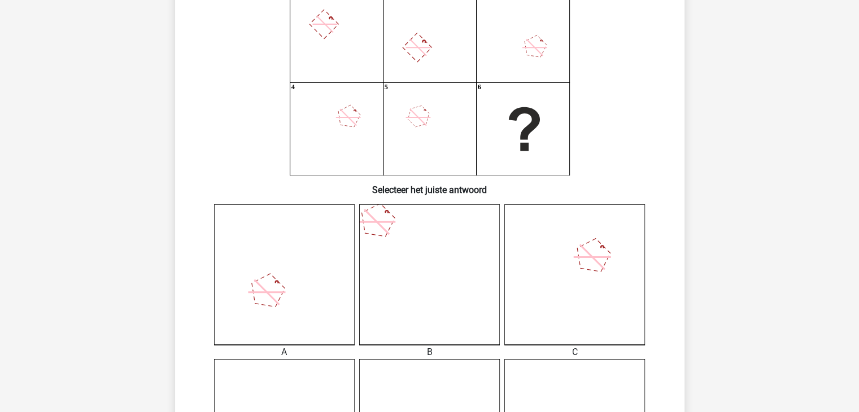
scroll to position [56, 0]
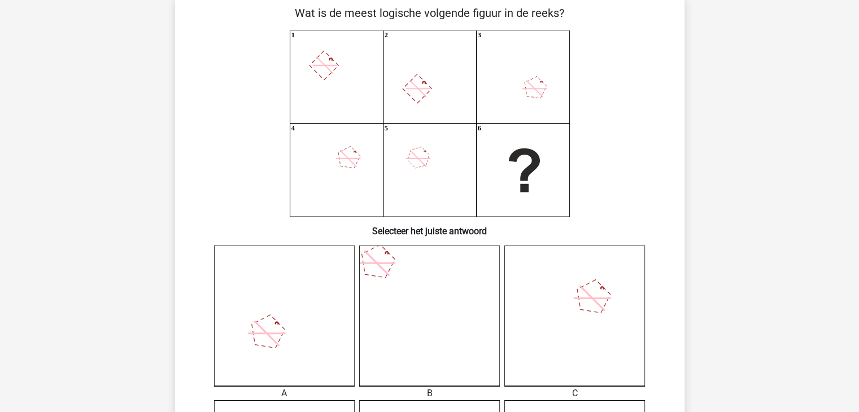
drag, startPoint x: 368, startPoint y: 256, endPoint x: 631, endPoint y: 197, distance: 269.3
click at [631, 197] on icon "1 2 3 4 5 6" at bounding box center [429, 123] width 455 height 186
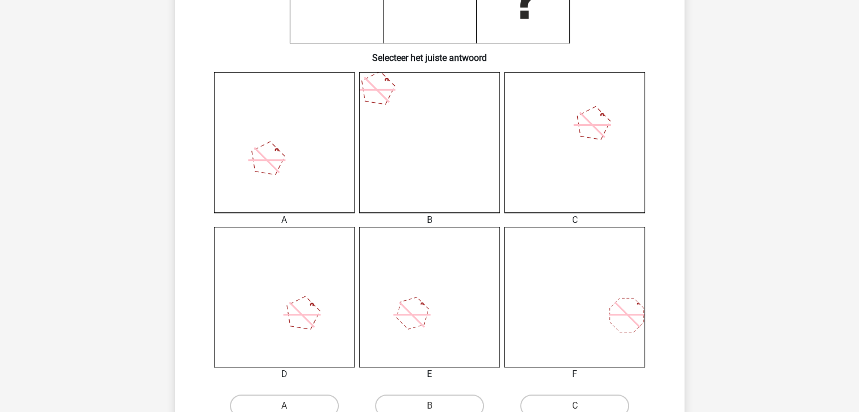
scroll to position [113, 0]
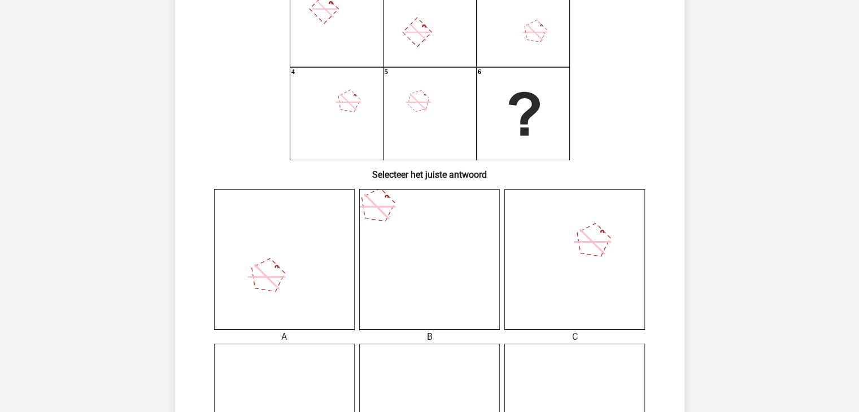
drag, startPoint x: 449, startPoint y: 260, endPoint x: 715, endPoint y: 187, distance: 275.2
click at [715, 187] on div "Kies premium [PERSON_NAME] [PERSON_NAME][EMAIL_ADDRESS][DOMAIN_NAME]" at bounding box center [429, 414] width 859 height 1055
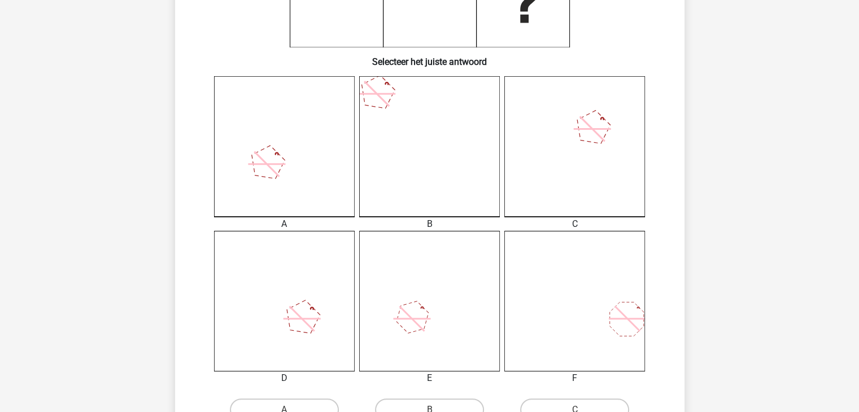
scroll to position [339, 0]
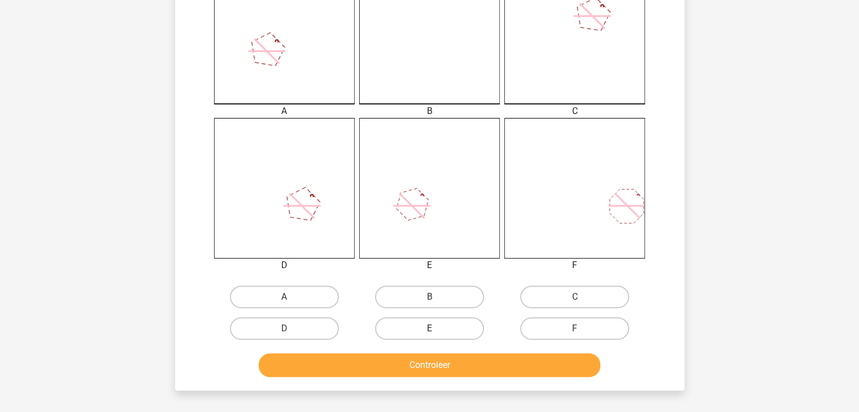
click at [445, 320] on label "E" at bounding box center [429, 328] width 109 height 23
click at [436, 329] on input "E" at bounding box center [432, 332] width 7 height 7
radio input "true"
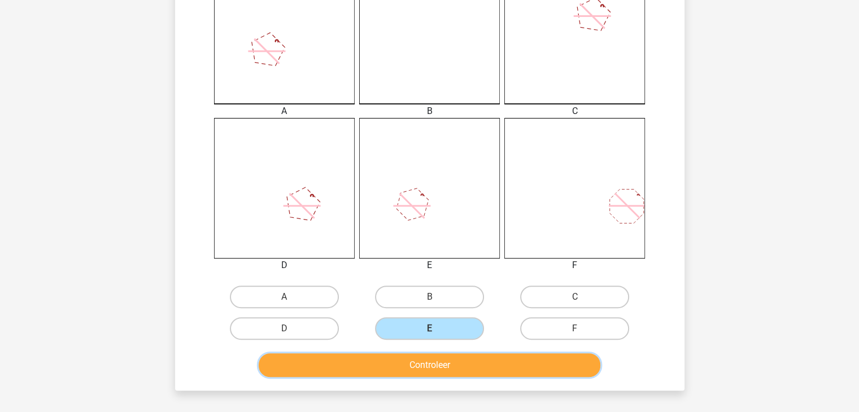
click at [423, 362] on button "Controleer" at bounding box center [430, 365] width 342 height 24
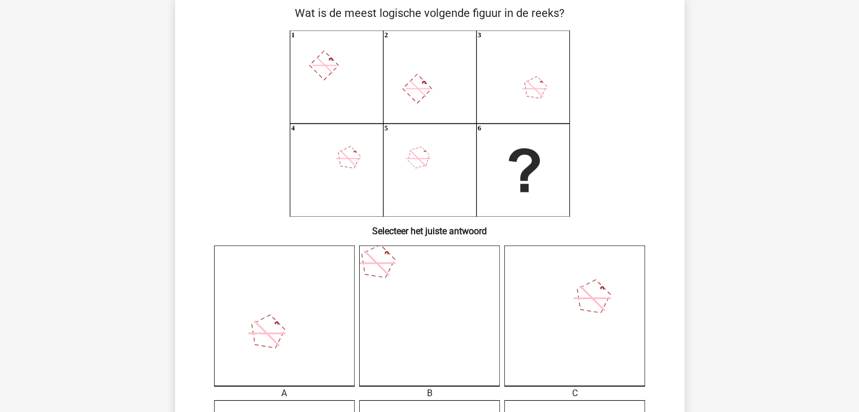
scroll to position [56, 0]
drag, startPoint x: 411, startPoint y: 318, endPoint x: 351, endPoint y: 107, distance: 220.2
click at [351, 107] on icon "1 2 3 4 5 6" at bounding box center [429, 123] width 455 height 186
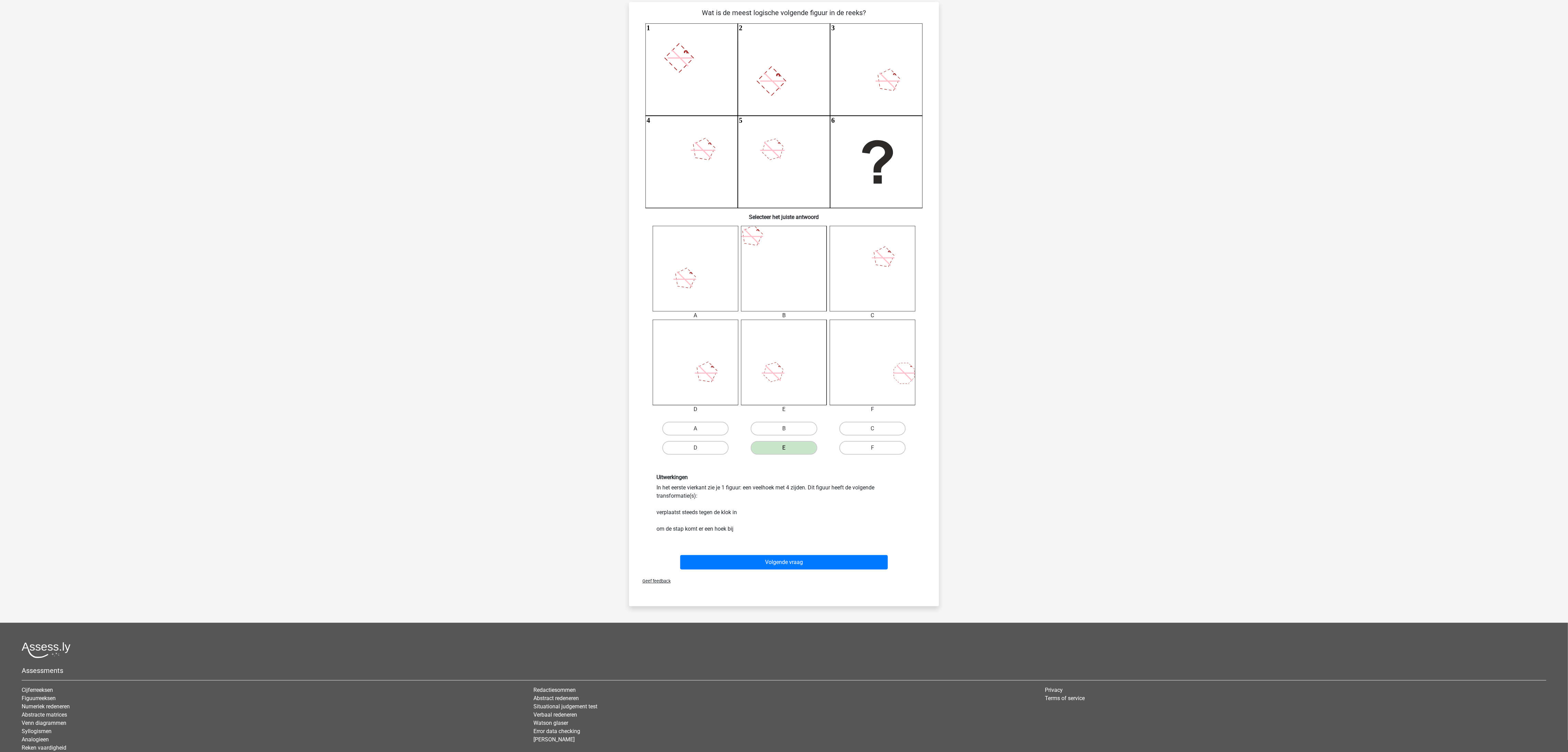
scroll to position [43, 0]
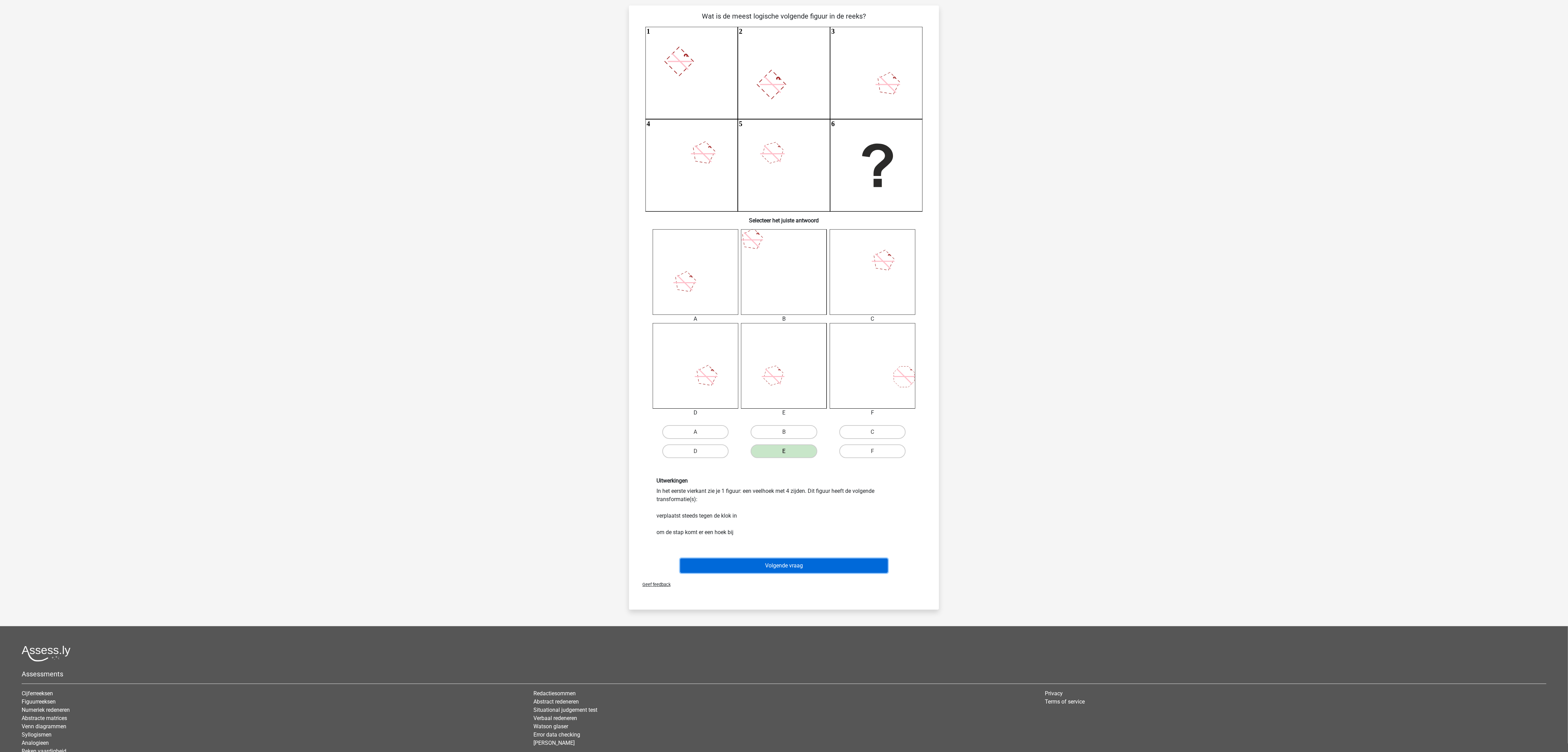
click at [522, 251] on button "Volgende vraag" at bounding box center [784, 566] width 208 height 15
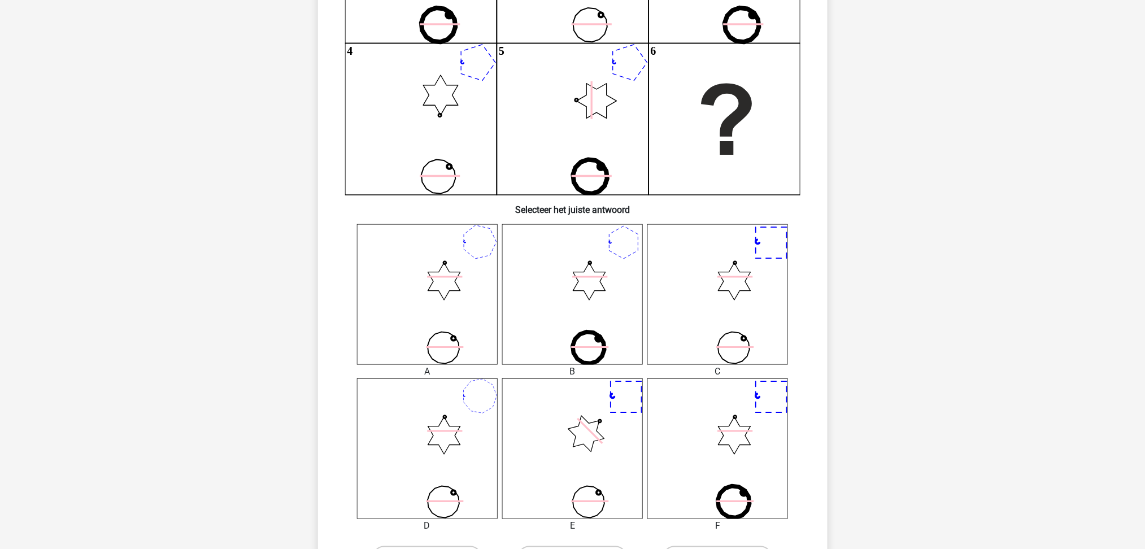
scroll to position [226, 0]
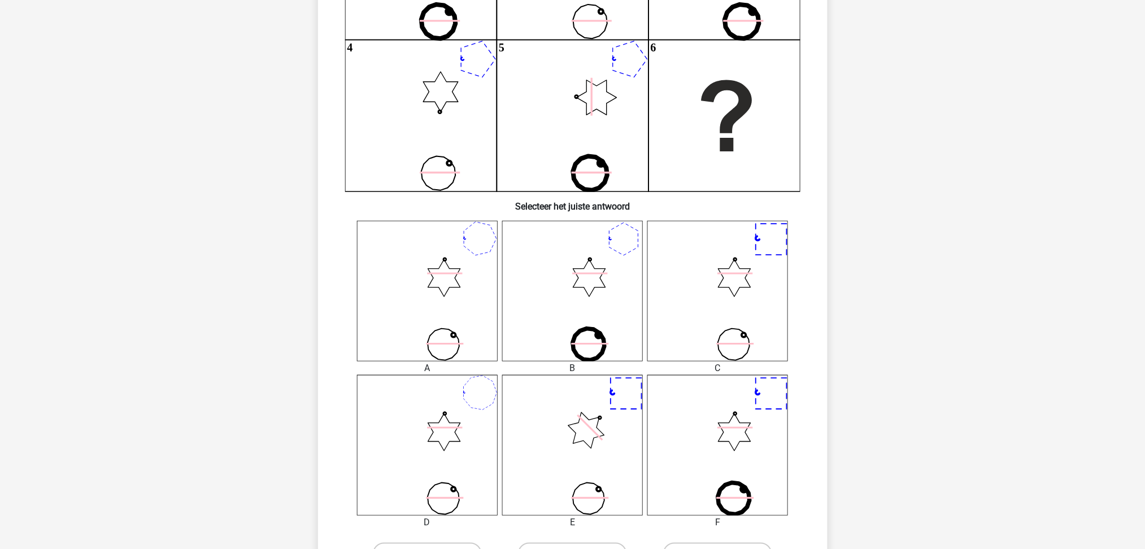
click at [469, 315] on icon at bounding box center [427, 291] width 141 height 141
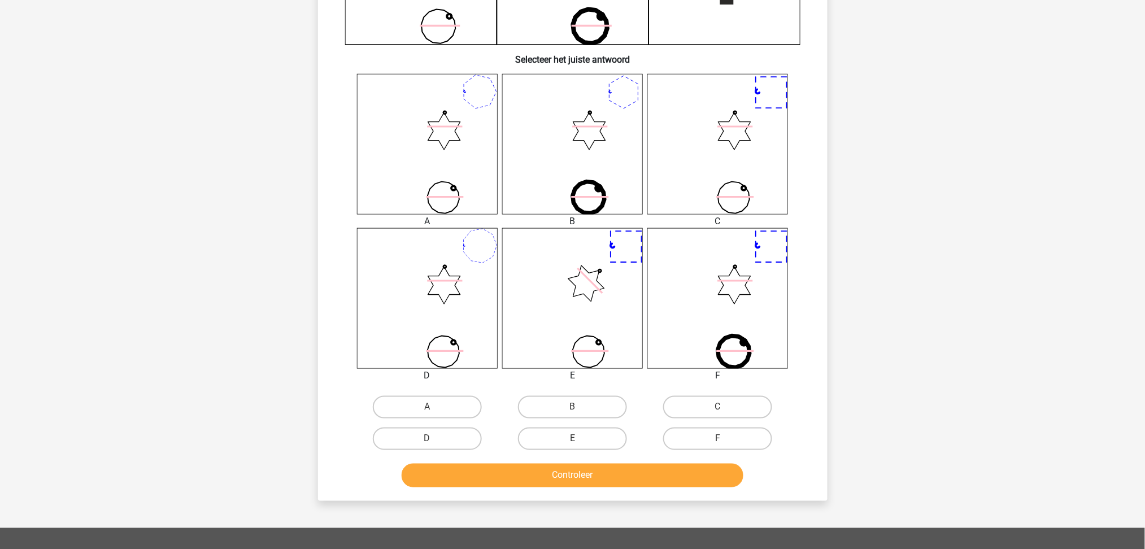
scroll to position [376, 0]
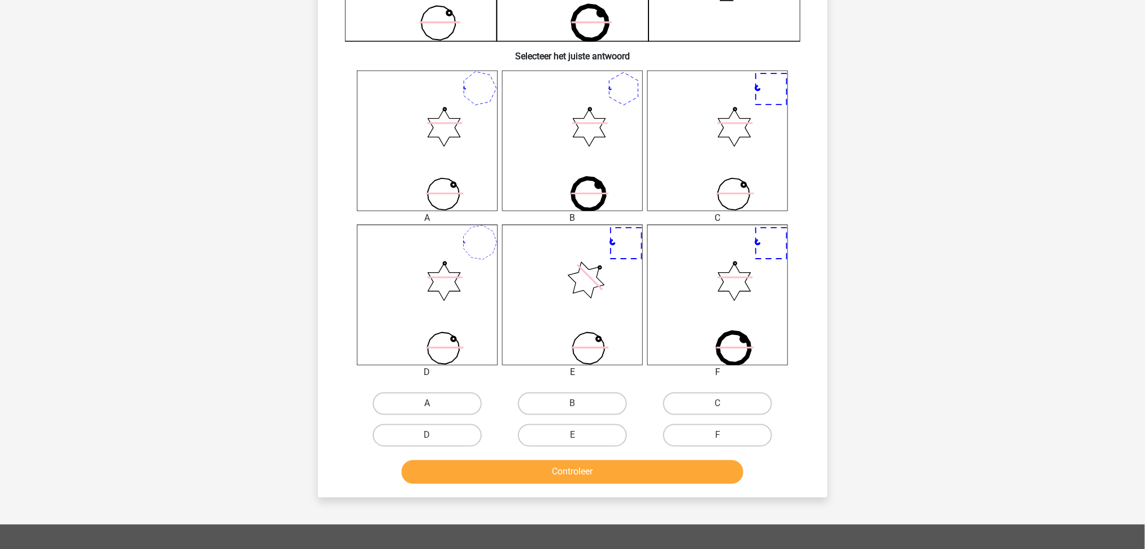
click at [446, 392] on label "A" at bounding box center [427, 403] width 109 height 23
click at [434, 404] on input "A" at bounding box center [430, 407] width 7 height 7
radio input "true"
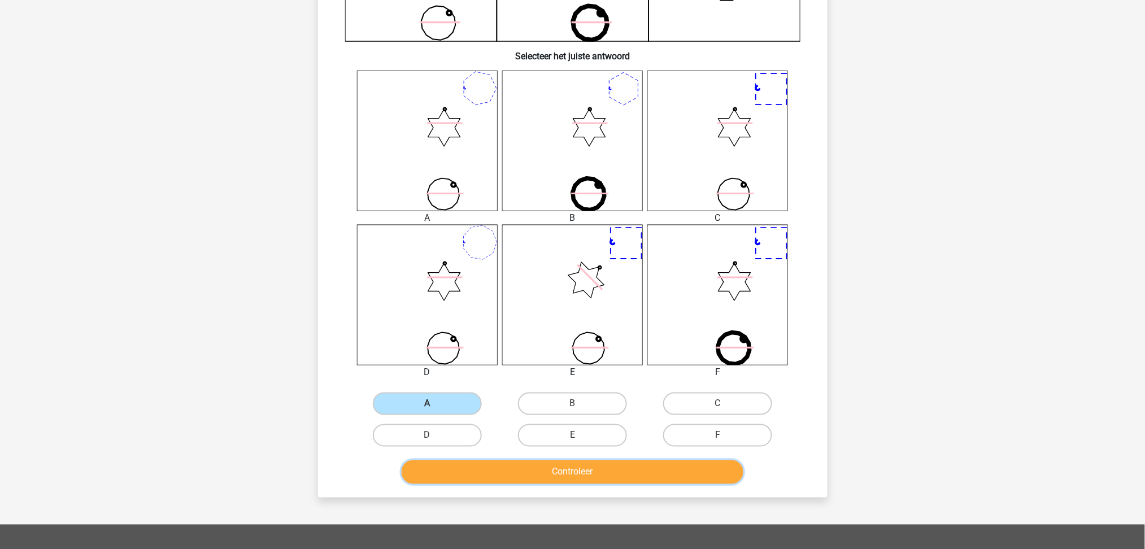
click at [568, 412] on button "Controleer" at bounding box center [572, 472] width 342 height 24
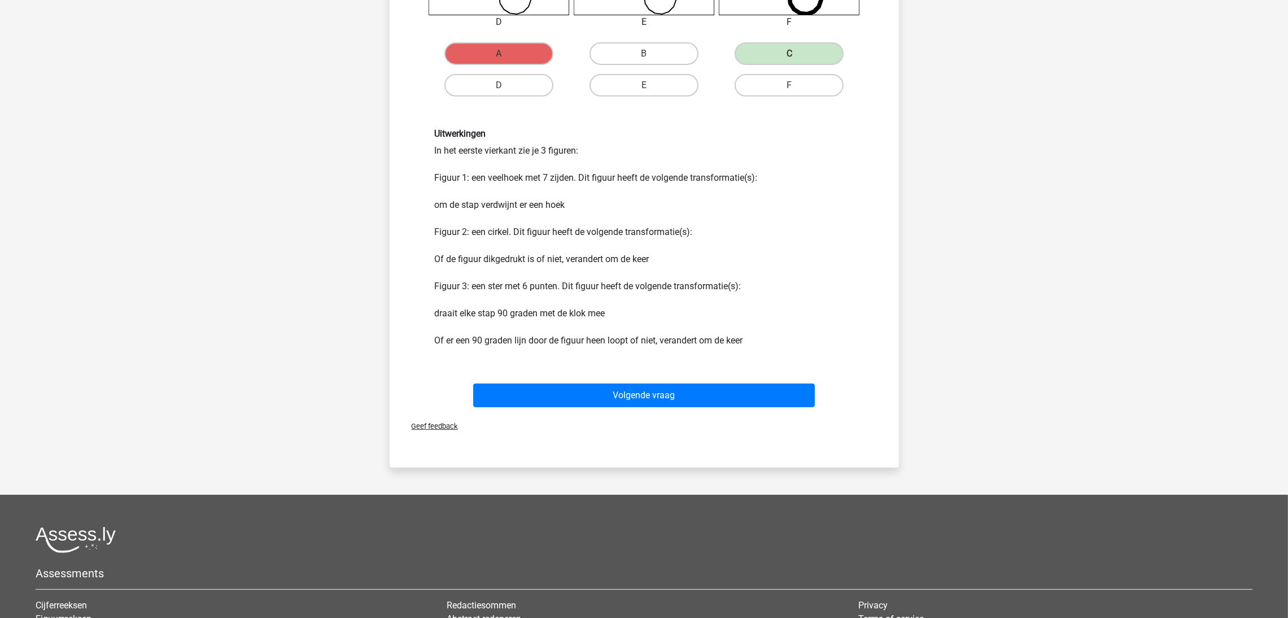
scroll to position [762, 0]
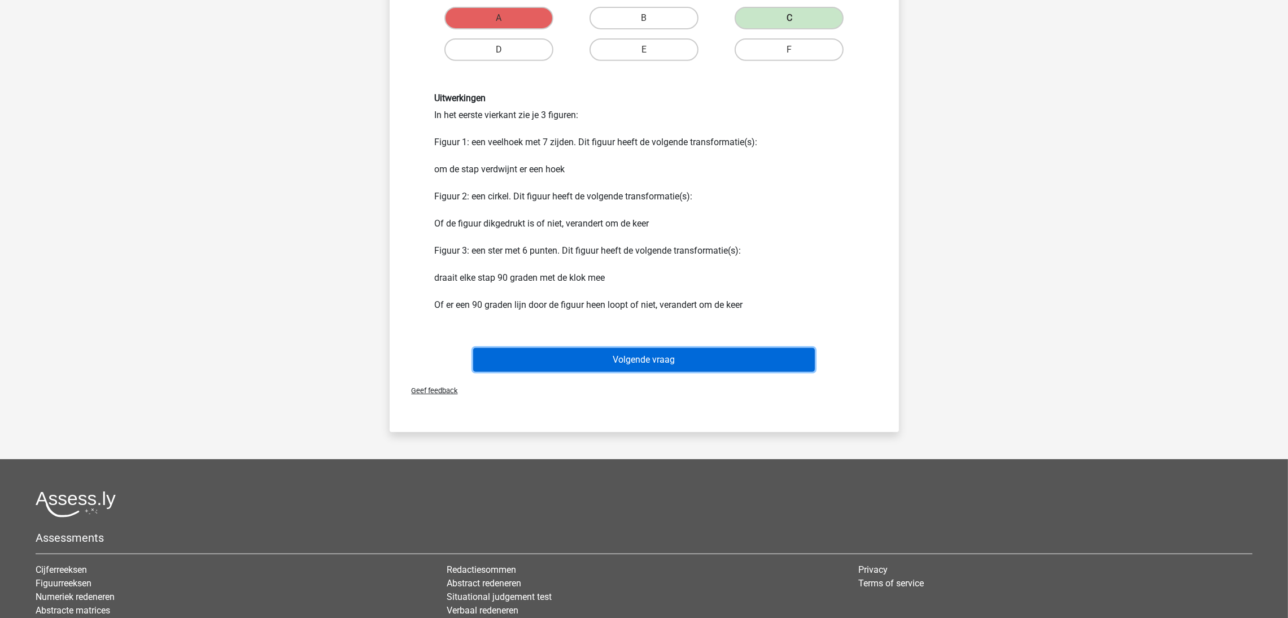
click at [636, 352] on button "Volgende vraag" at bounding box center [644, 360] width 342 height 24
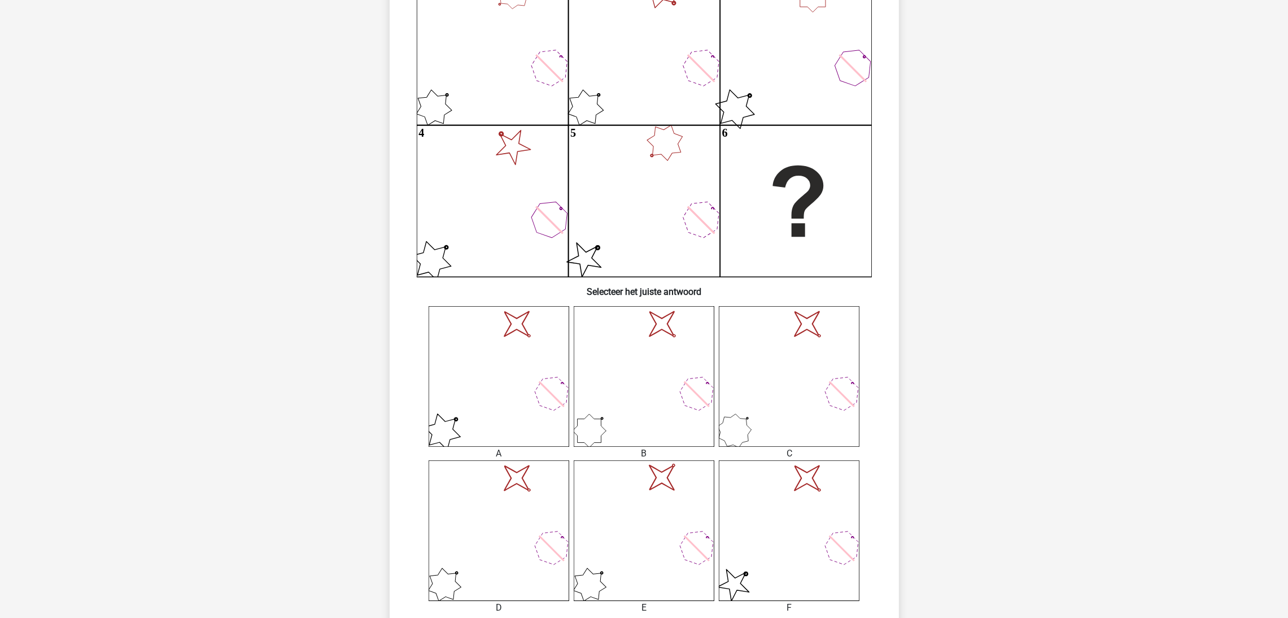
scroll to position [225, 0]
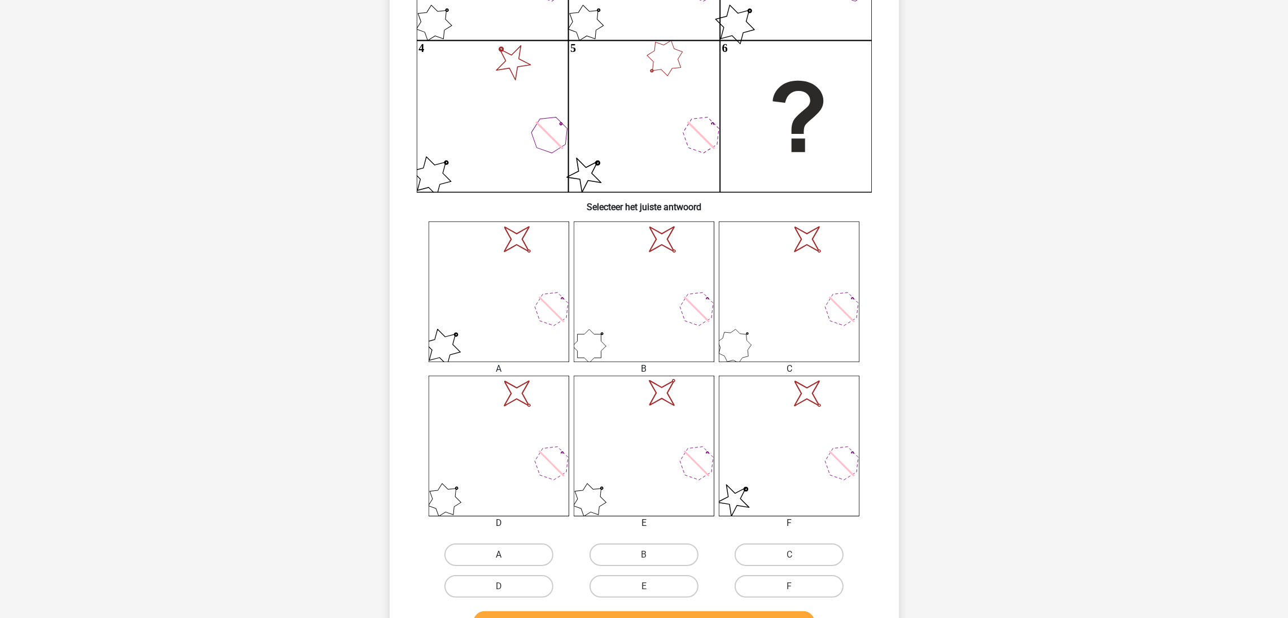
click at [496, 412] on label "A" at bounding box center [498, 554] width 109 height 23
click at [499, 412] on input "A" at bounding box center [502, 558] width 7 height 7
radio input "true"
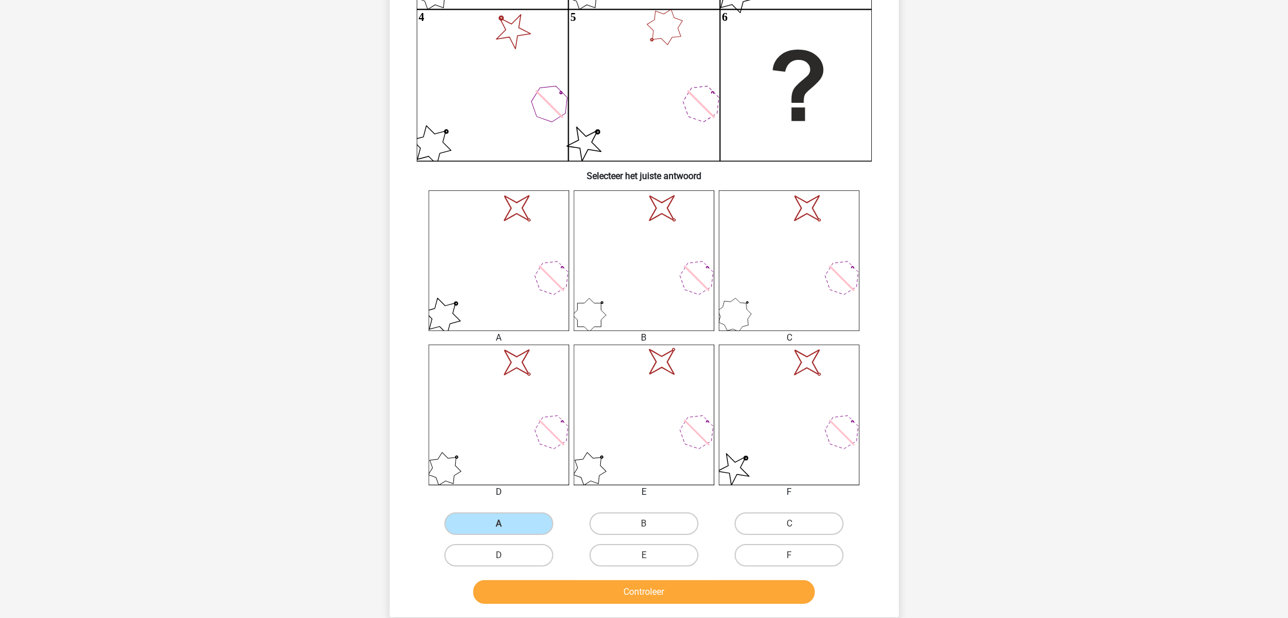
scroll to position [310, 0]
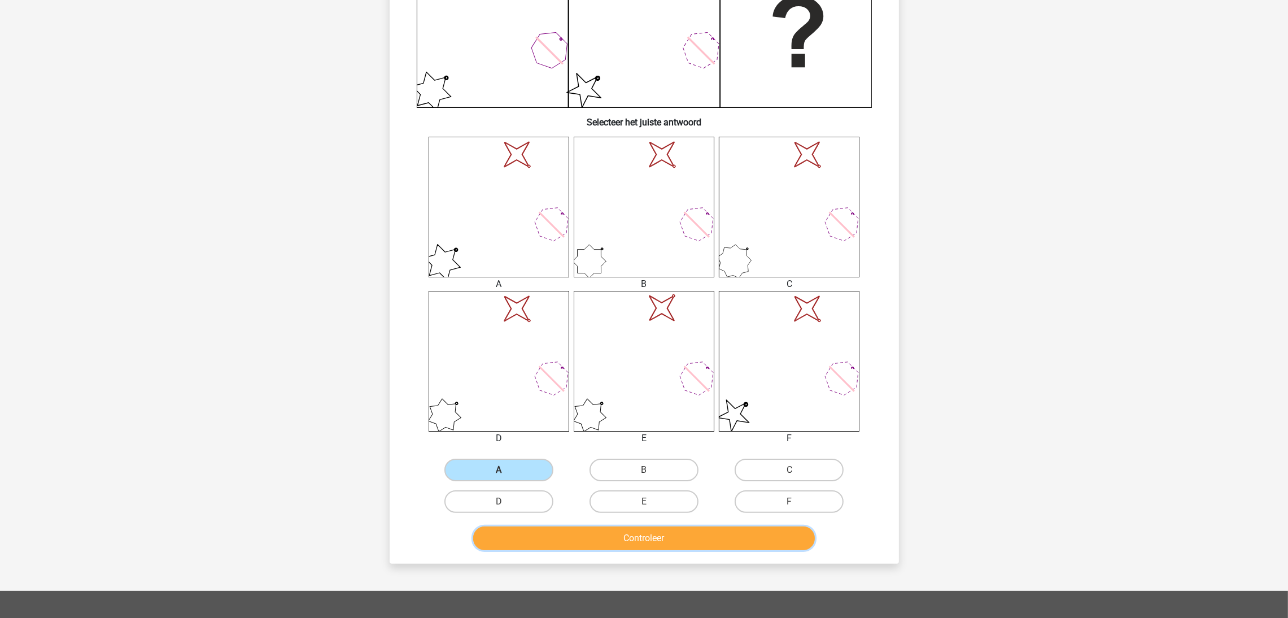
click at [623, 412] on button "Controleer" at bounding box center [644, 538] width 342 height 24
